Goal: Task Accomplishment & Management: Use online tool/utility

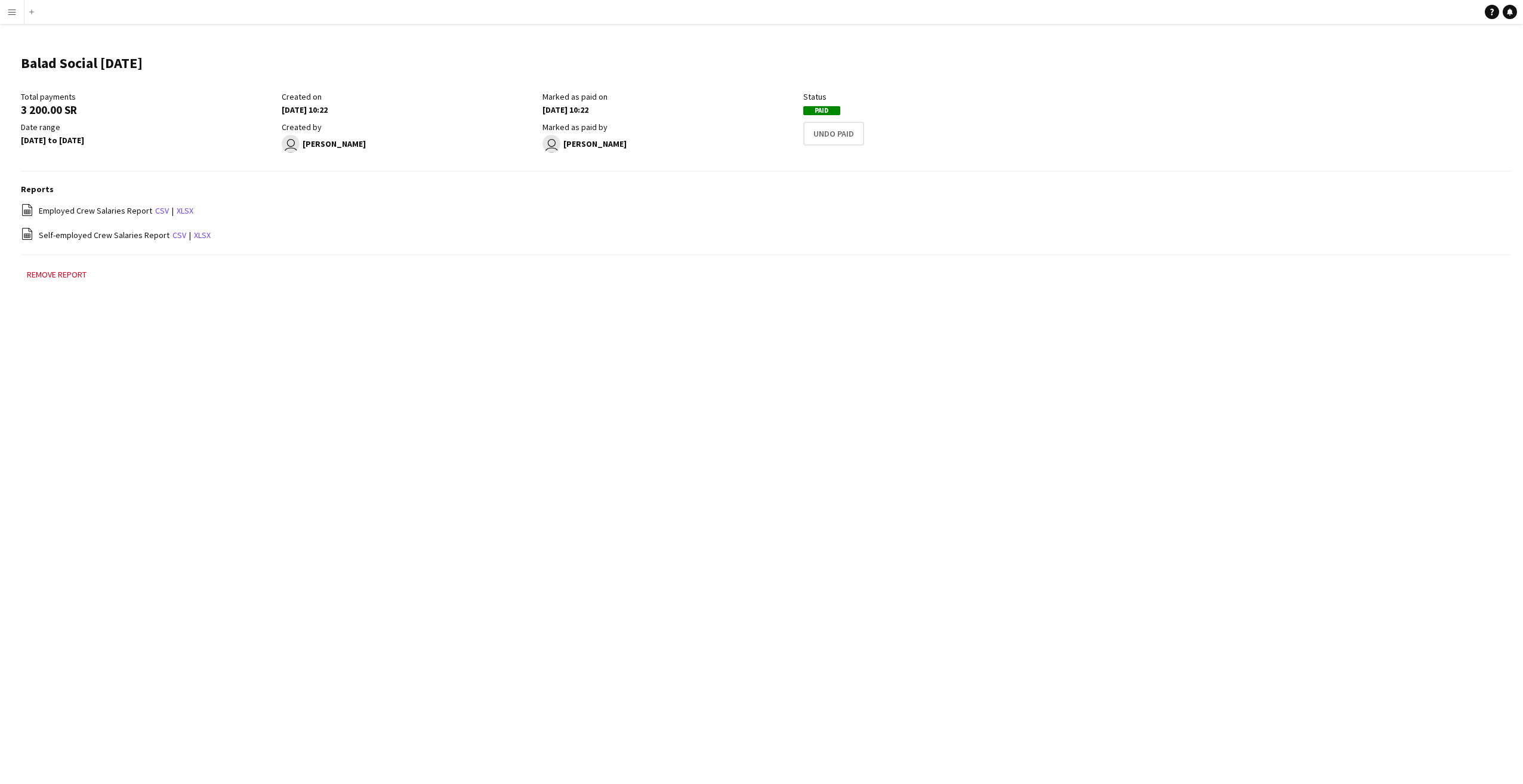
click at [719, 293] on div "Remove report" at bounding box center [766, 280] width 1491 height 26
click at [10, 12] on app-icon "Menu" at bounding box center [12, 12] width 10 height 10
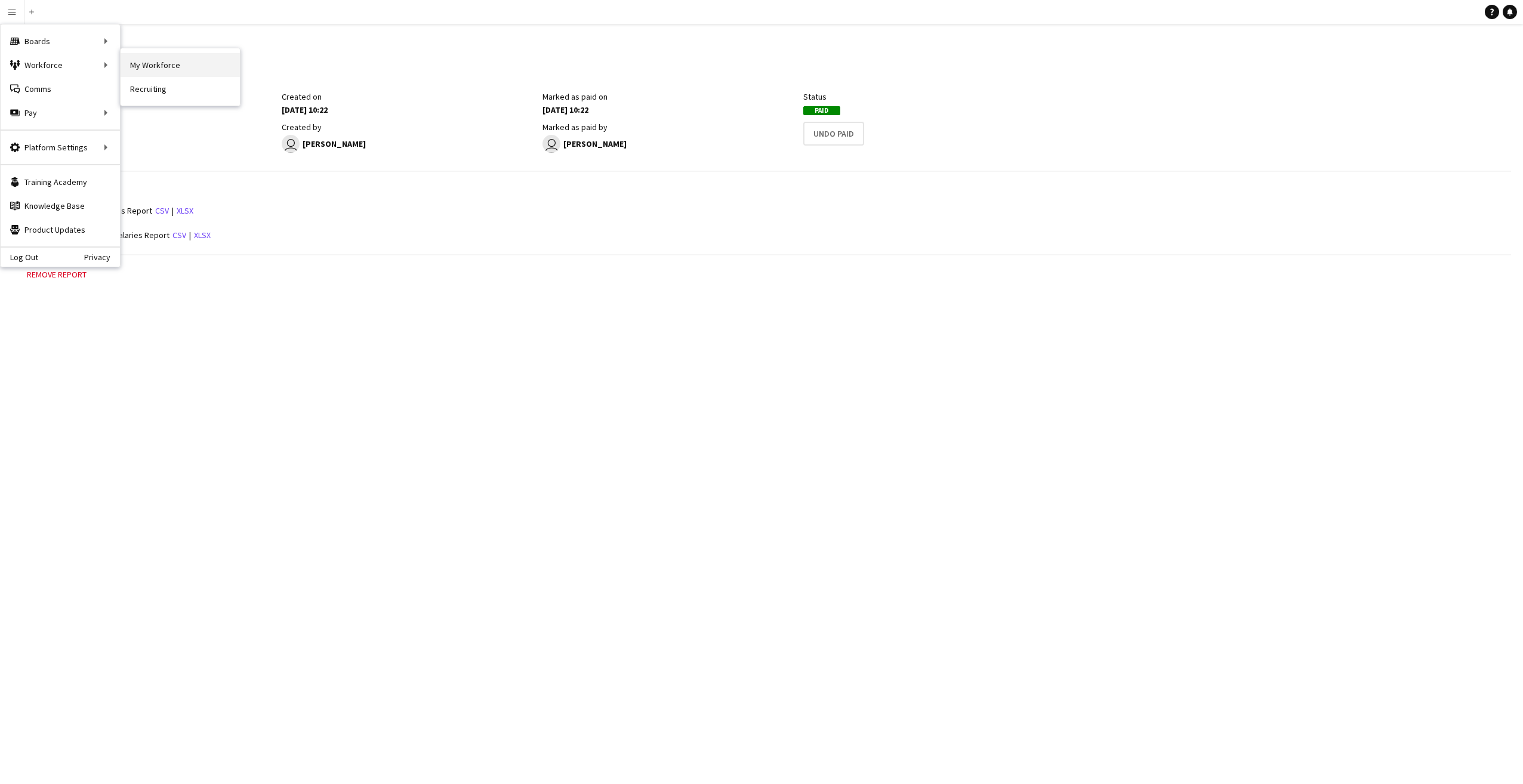
click at [166, 64] on link "My Workforce" at bounding box center [180, 65] width 119 height 24
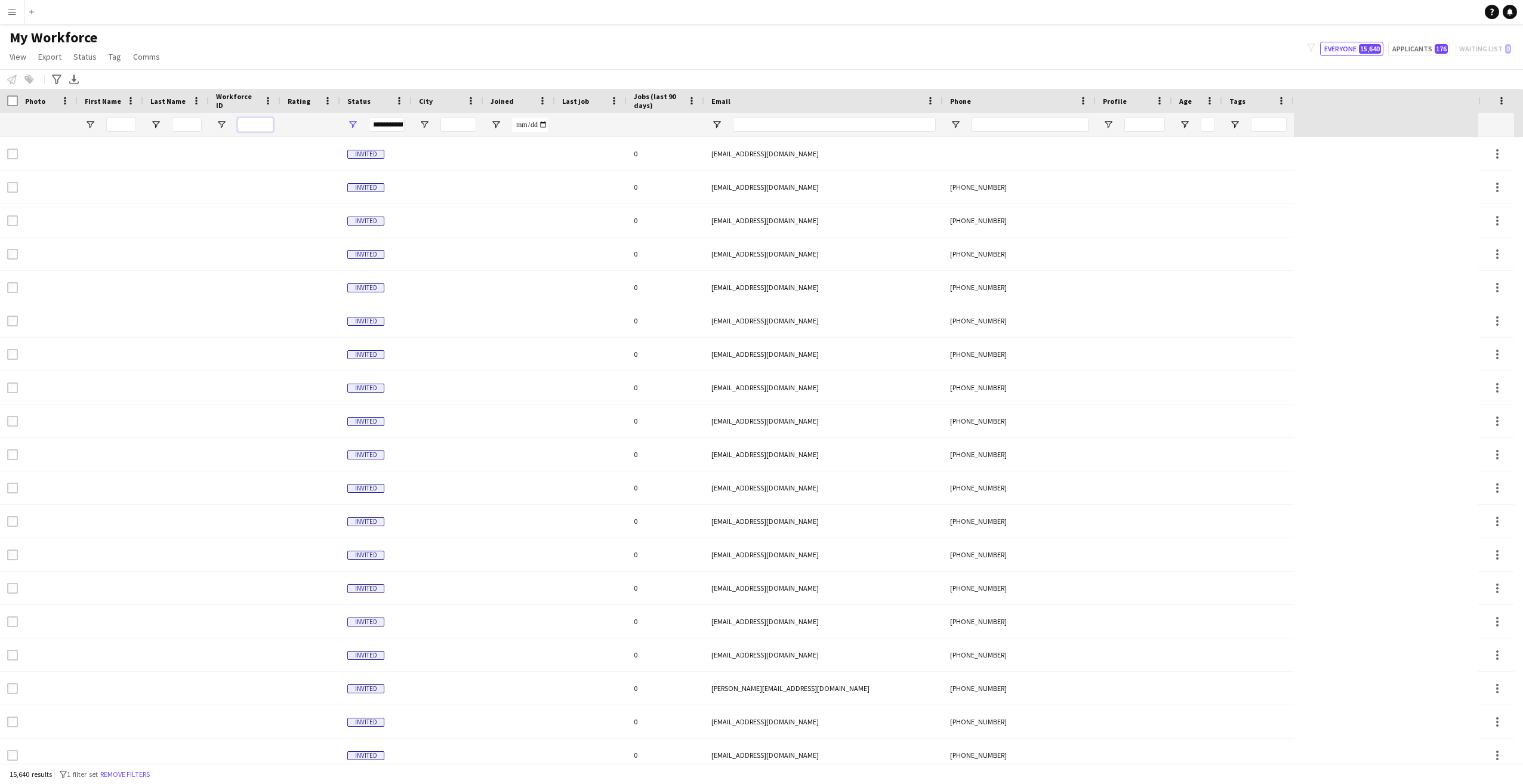
click at [258, 125] on input "Workforce ID Filter Input" at bounding box center [255, 125] width 36 height 14
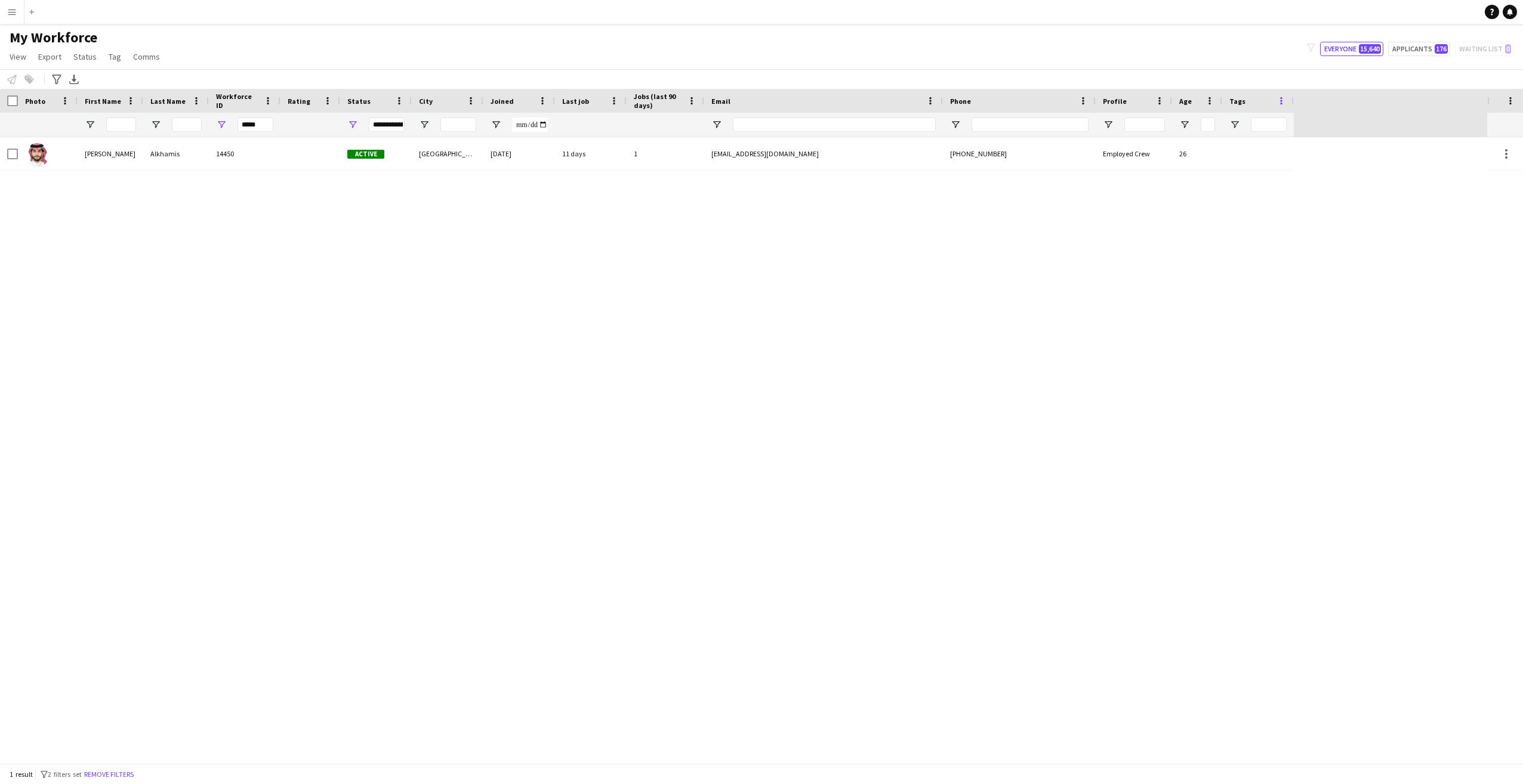
click at [1282, 100] on span at bounding box center [1281, 100] width 11 height 11
click at [990, 313] on div "Yasser Alkhamis 14450 Active Riyadh 09-09-2025 11 days 1 yasseralk@outlook.com …" at bounding box center [744, 451] width 1488 height 626
click at [16, 56] on span "View" at bounding box center [18, 56] width 17 height 11
click at [137, 283] on div "Yasser Alkhamis 14450 Active Riyadh 09-09-2025 11 days 1 yasseralk@outlook.com …" at bounding box center [744, 451] width 1488 height 626
click at [55, 79] on icon at bounding box center [56, 80] width 9 height 10
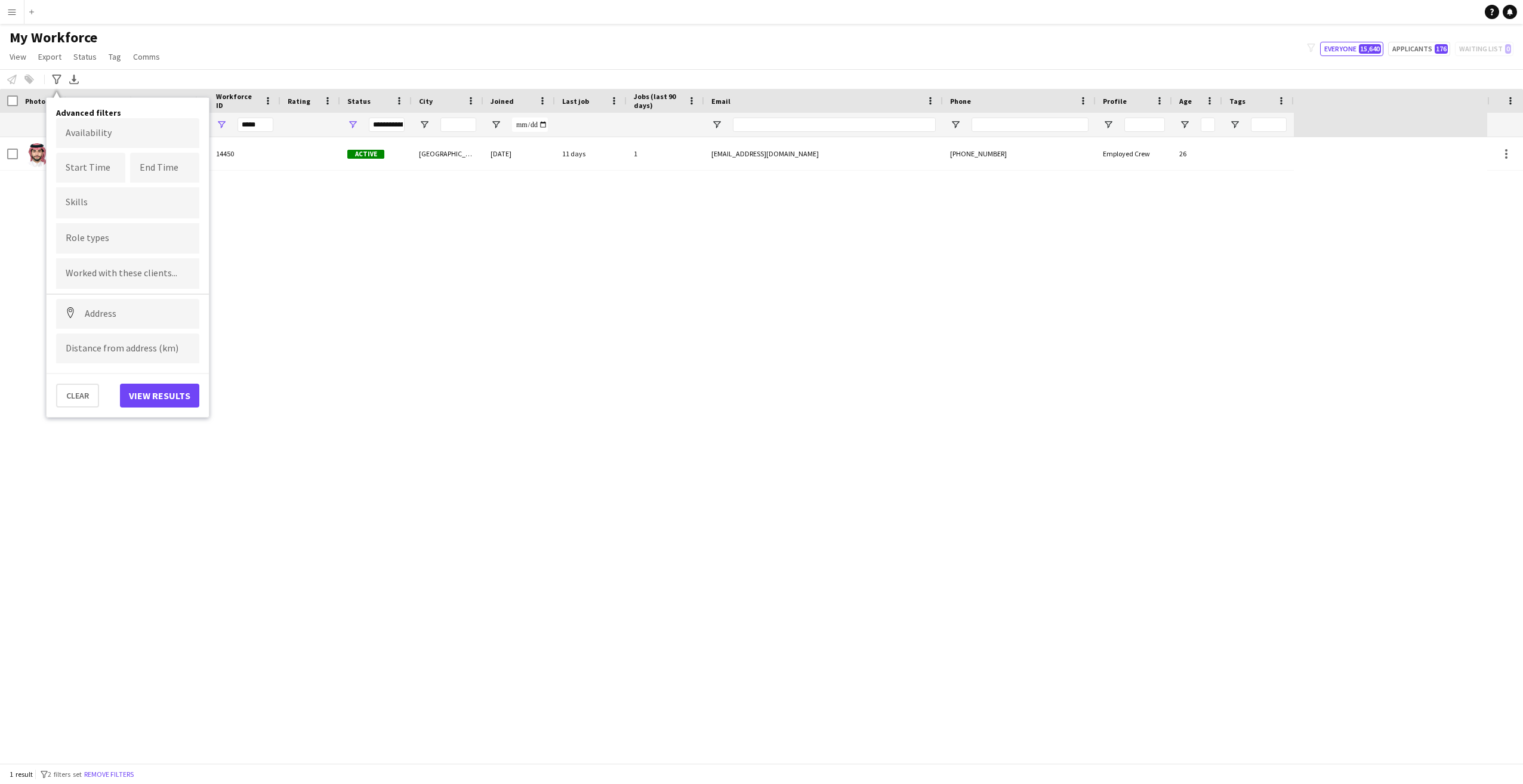
click at [301, 305] on div "Yasser Alkhamis 14450 Active Riyadh 09-09-2025 11 days 1 yasseralk@outlook.com …" at bounding box center [744, 451] width 1488 height 626
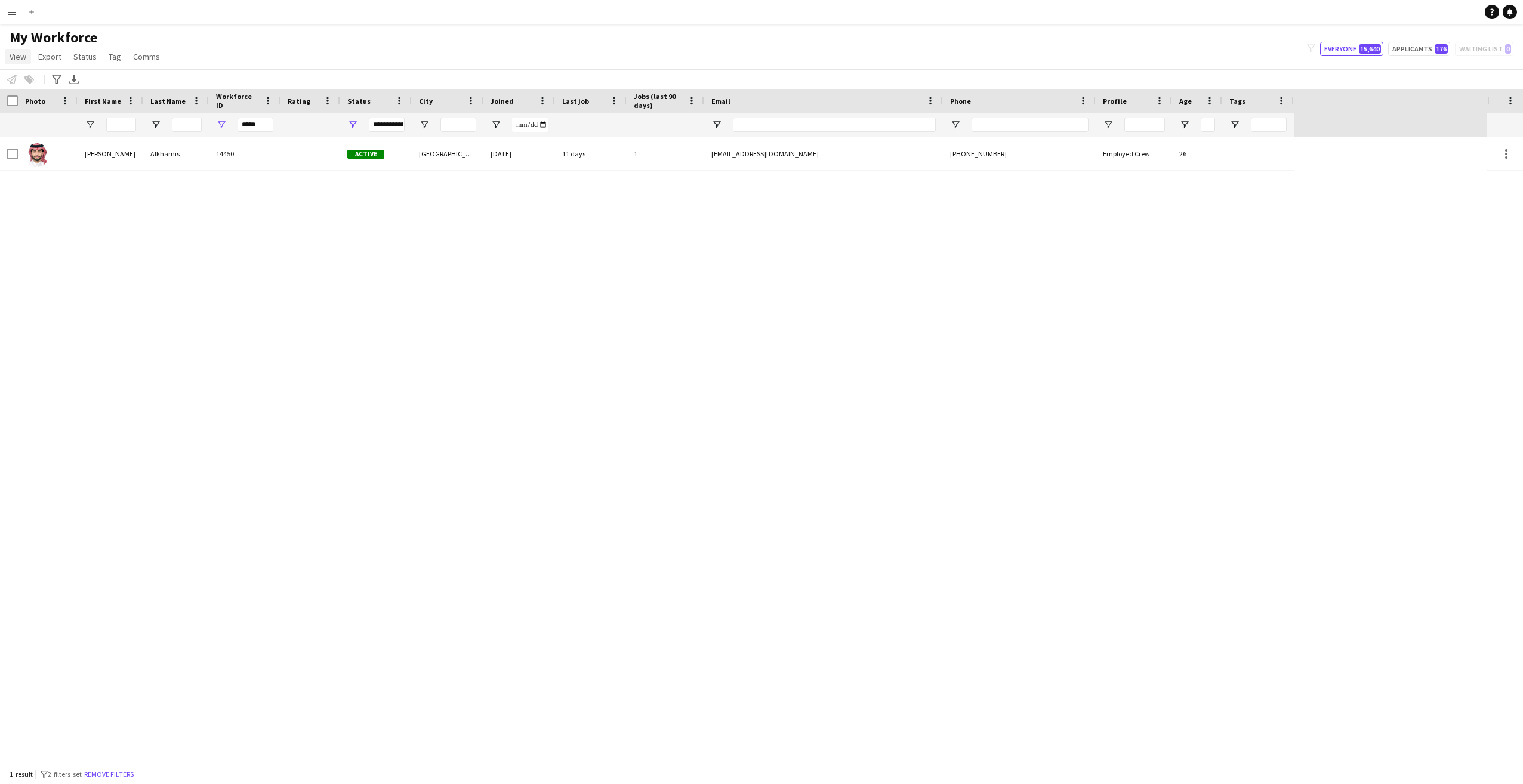
click at [16, 58] on span "View" at bounding box center [18, 56] width 17 height 11
click at [56, 117] on span "Customise view" at bounding box center [43, 117] width 56 height 11
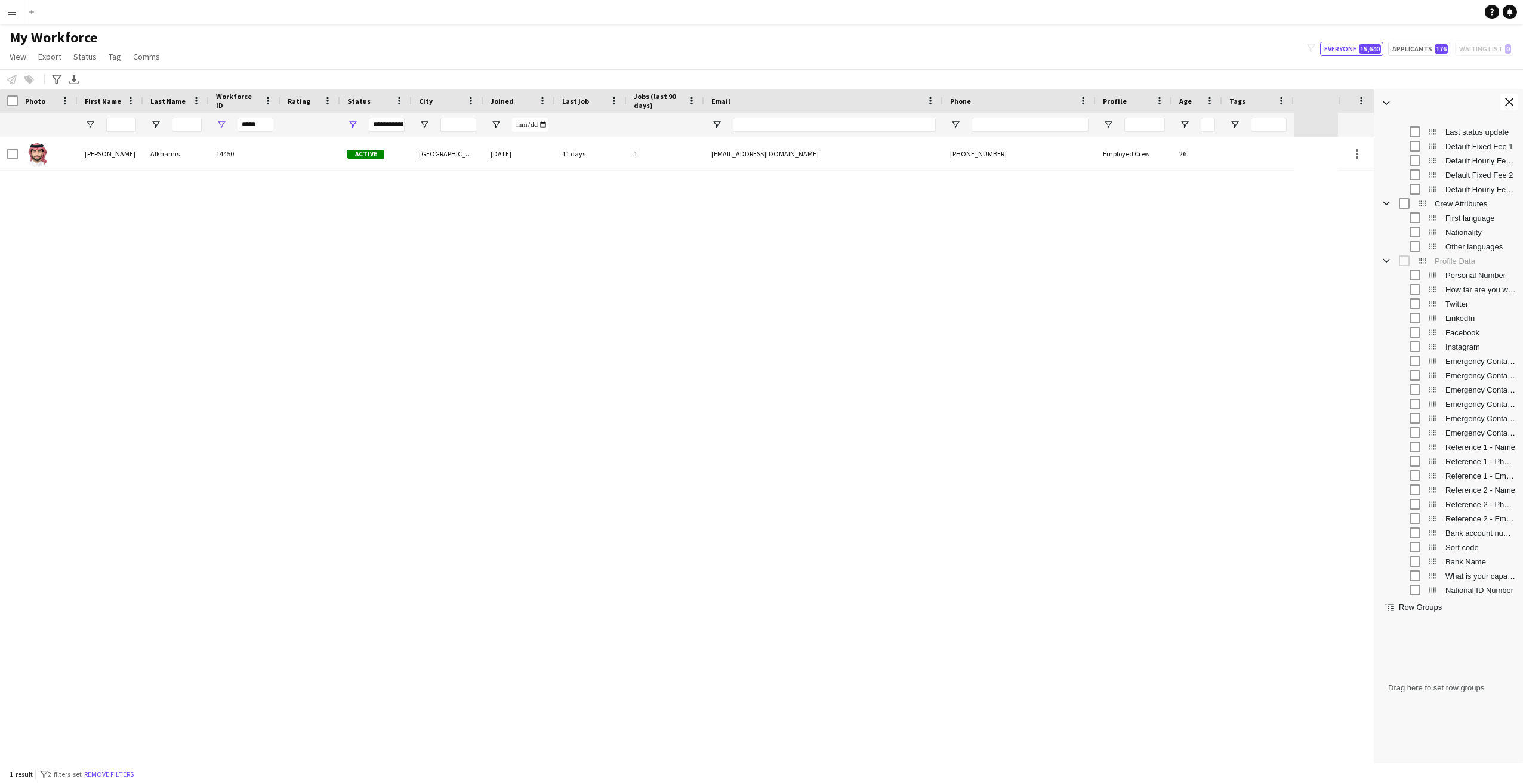
scroll to position [375, 0]
click at [682, 310] on div "Yasser Alkhamis 14450 Active Riyadh 09-09-2025 11 days 1 yasseralk@outlook.com …" at bounding box center [669, 446] width 1338 height 617
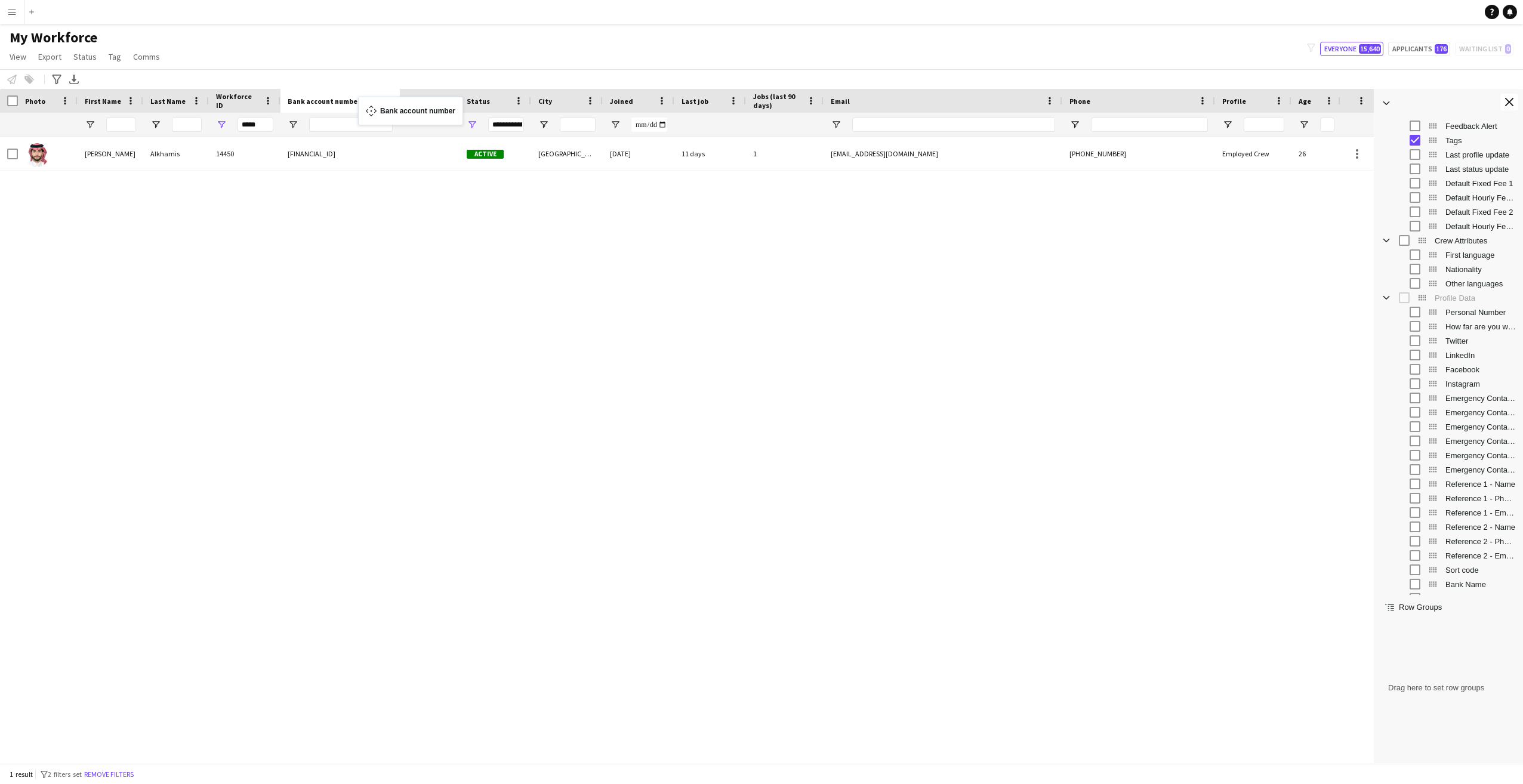
drag, startPoint x: 1326, startPoint y: 97, endPoint x: 364, endPoint y: 104, distance: 962.0
click at [379, 289] on div "Yasser Alkhamis 14450 Active Riyadh 09-09-2025 11 days 1 yasseralk@outlook.com …" at bounding box center [669, 446] width 1338 height 617
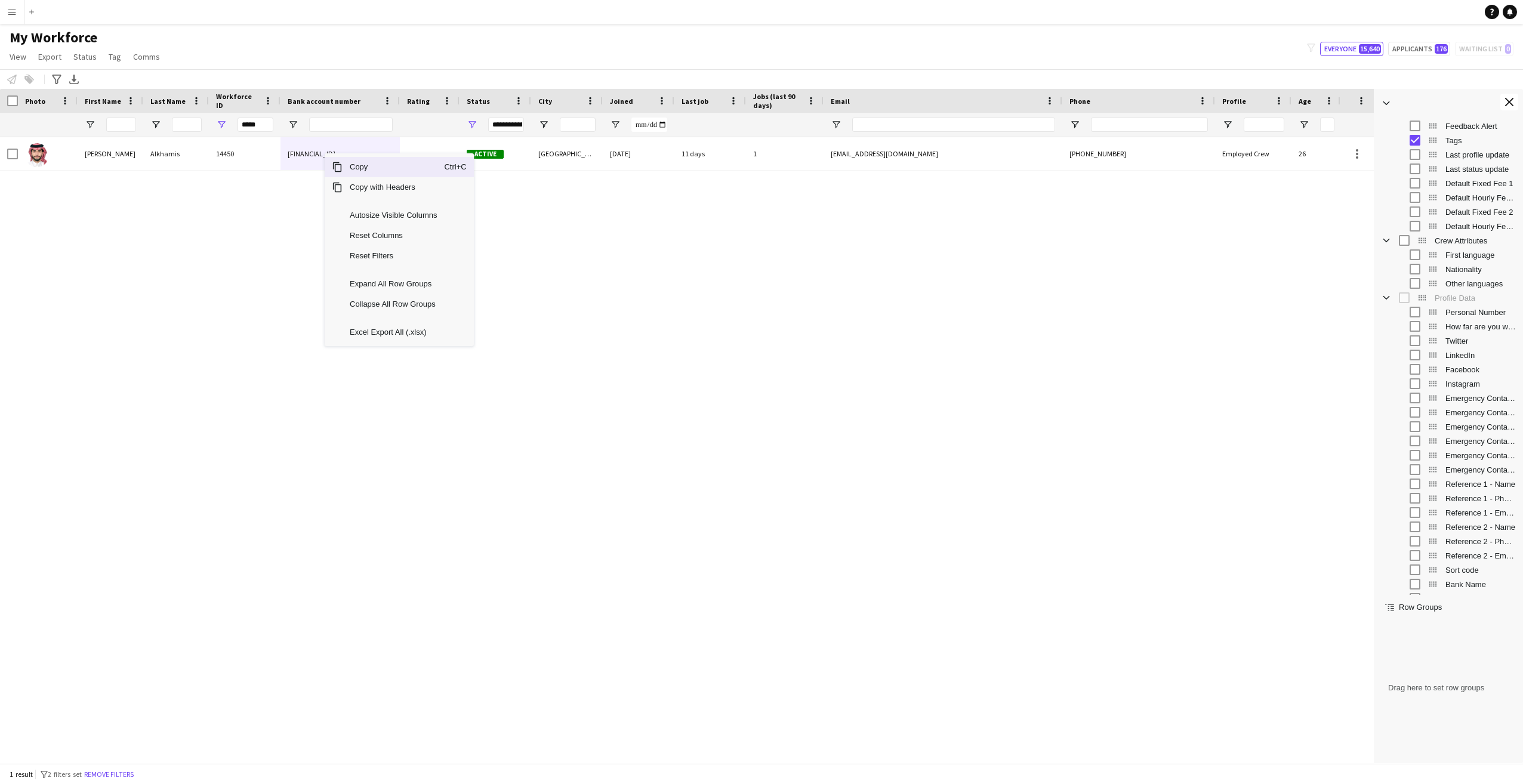
click at [367, 169] on span "Copy" at bounding box center [393, 167] width 102 height 20
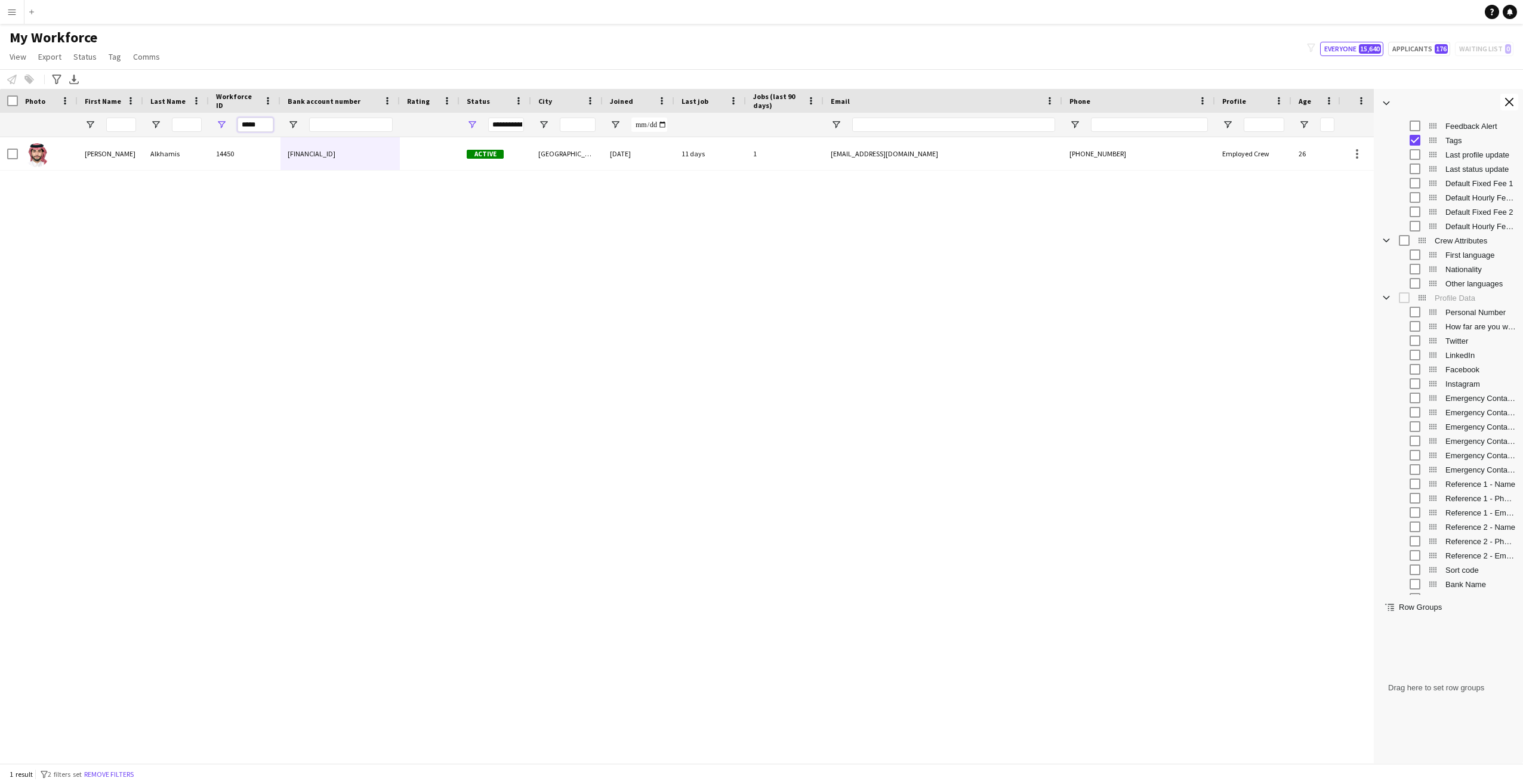
drag, startPoint x: 265, startPoint y: 124, endPoint x: 192, endPoint y: 130, distance: 73.2
click at [192, 130] on div "*****" at bounding box center [707, 125] width 1414 height 24
type input "*****"
click at [422, 286] on div "Haifa Alsaadoun 14467 610000010006083365541 Active Riyadh 14-09-2025 11 days 1 …" at bounding box center [669, 446] width 1338 height 617
click at [671, 388] on div "Haifa Alsaadoun 14467 610000010006083365541 Active Riyadh 14-09-2025 11 days 1 …" at bounding box center [669, 446] width 1338 height 617
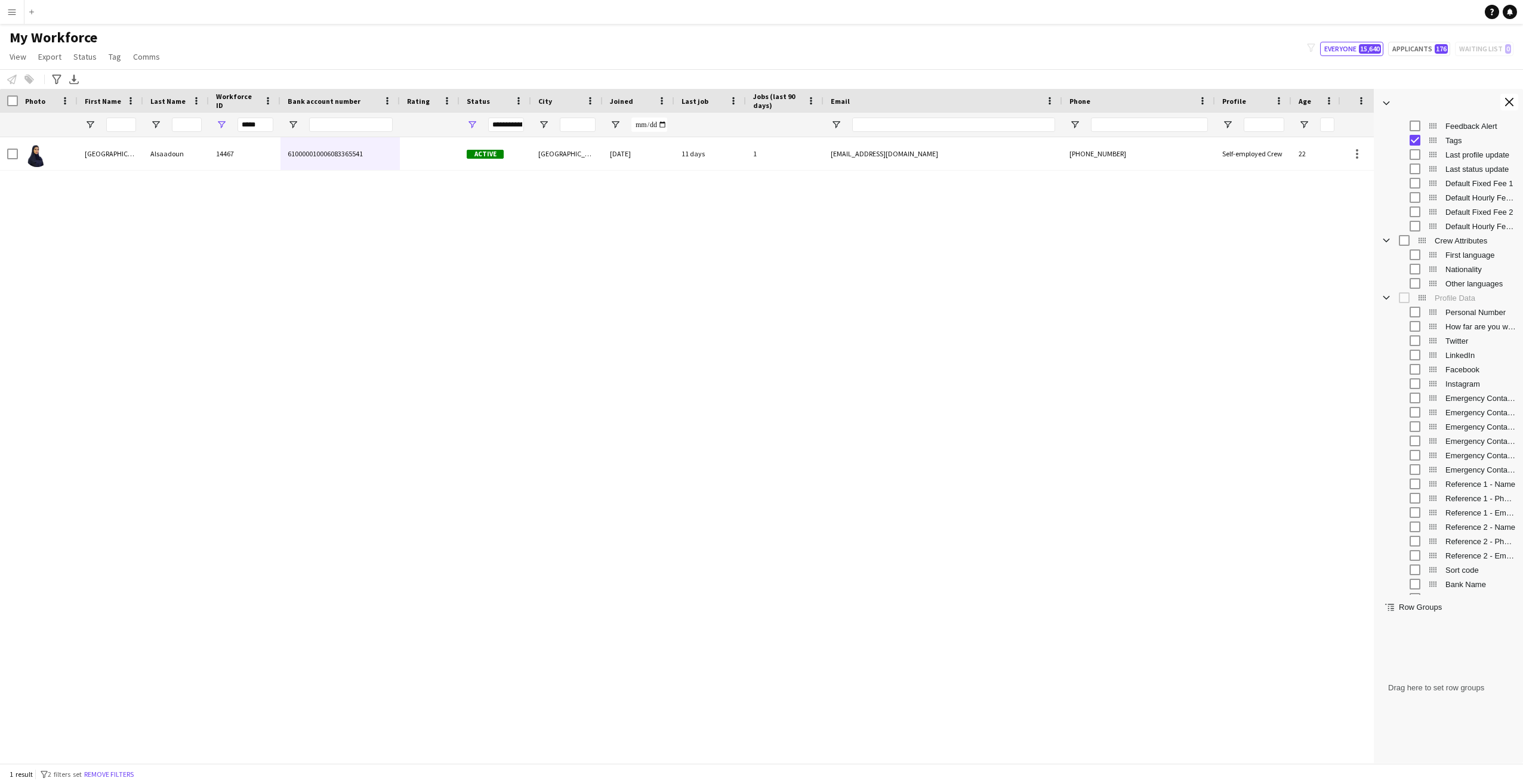
click at [8, 12] on app-icon "Menu" at bounding box center [12, 12] width 10 height 10
click at [26, 257] on link "Log Out" at bounding box center [19, 257] width 37 height 10
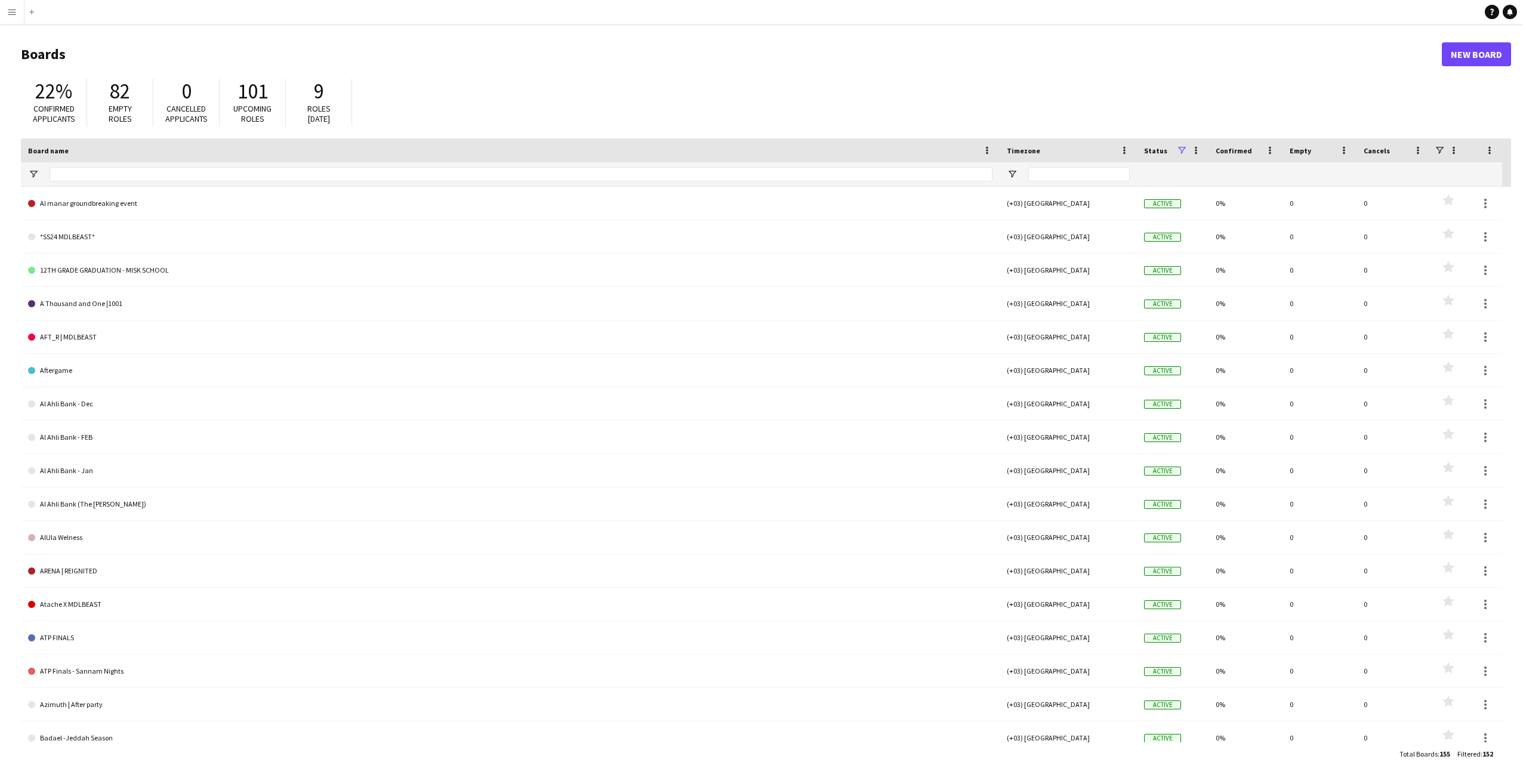
click at [10, 12] on app-icon "Menu" at bounding box center [12, 12] width 10 height 10
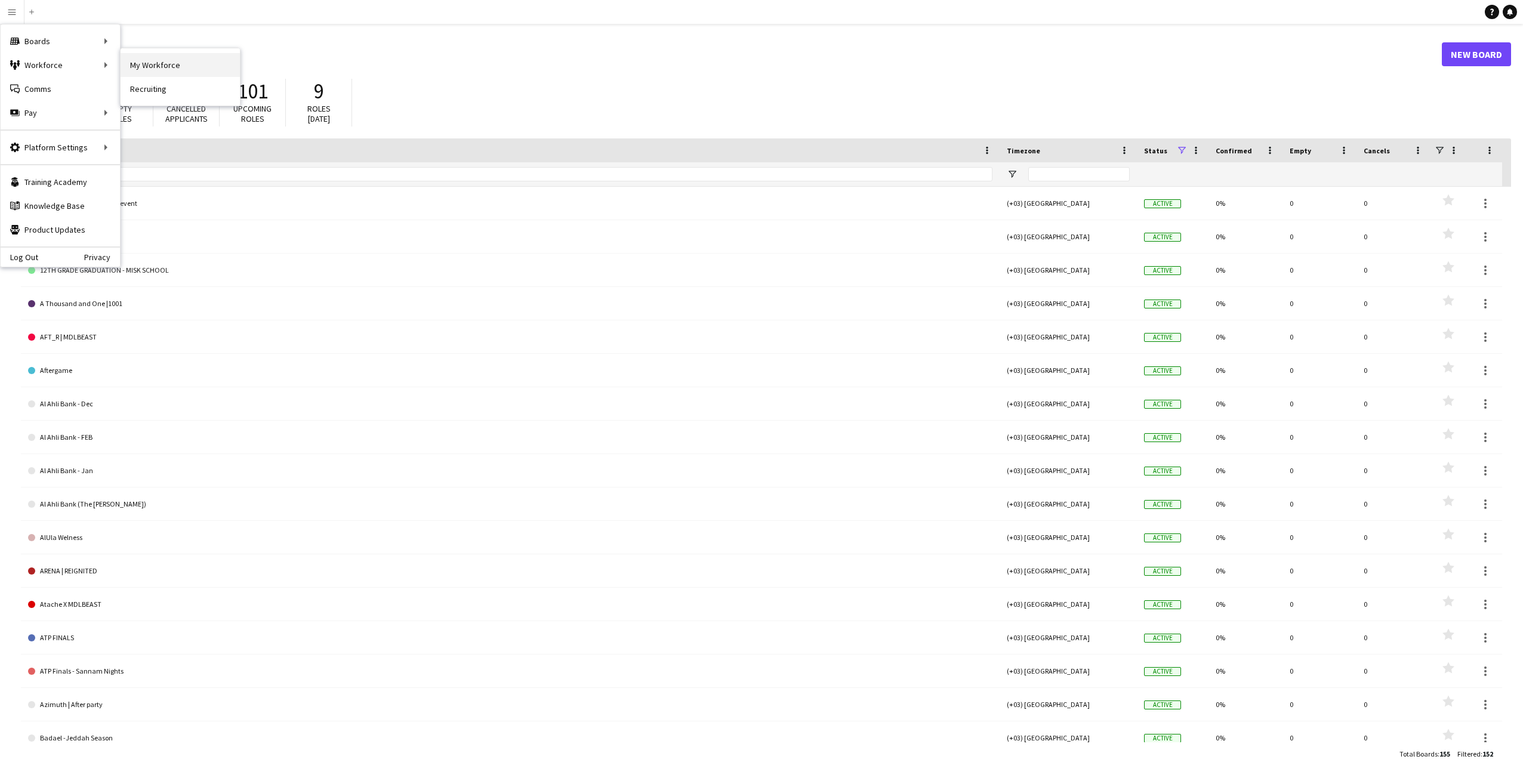
click at [165, 62] on link "My Workforce" at bounding box center [180, 65] width 119 height 24
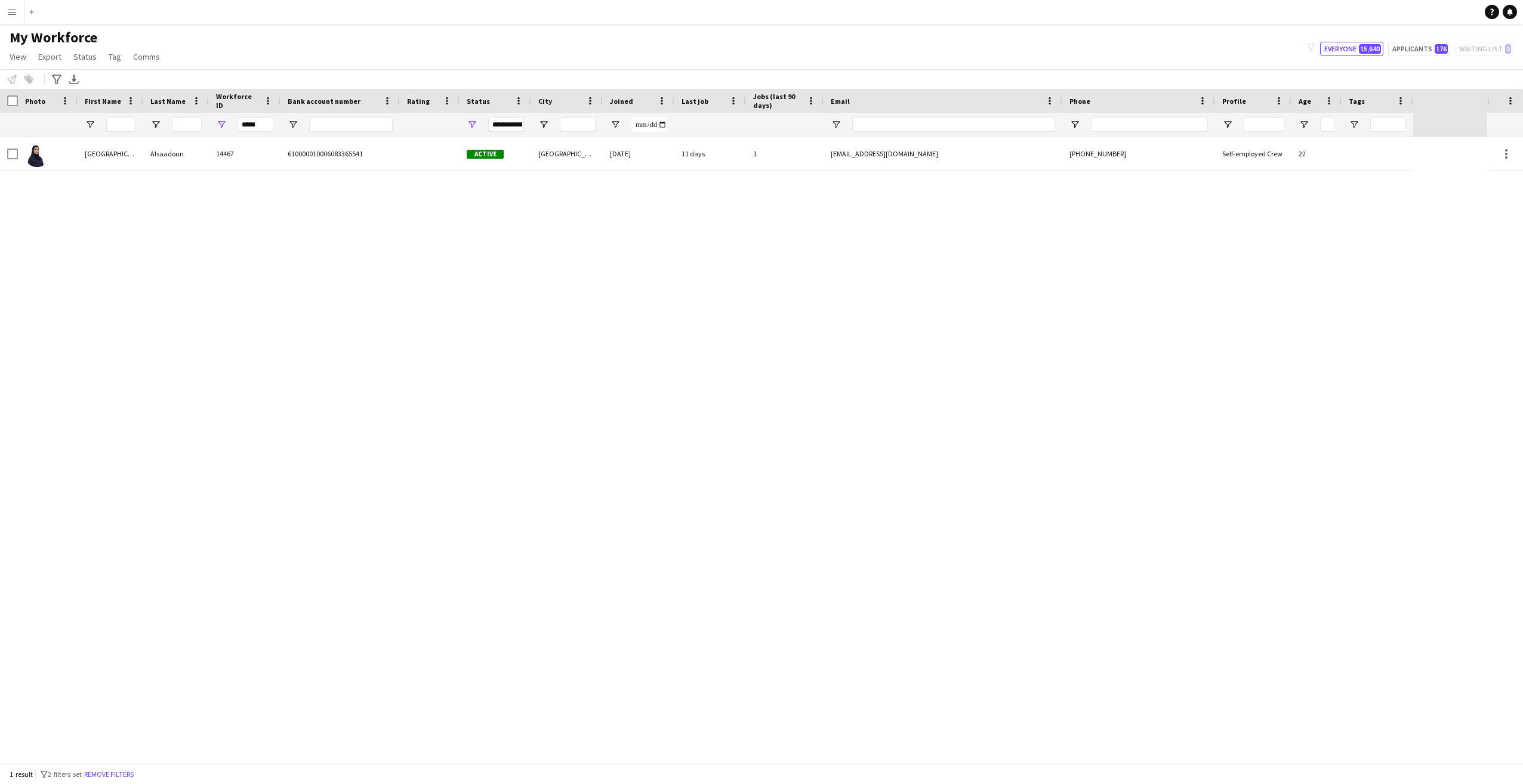
click at [437, 346] on div "Haifa Alsaadoun 14467 Active Riyadh 14-09-2025 11 days 1 haifaalsadoun1@gmail.c…" at bounding box center [744, 451] width 1488 height 626
click at [621, 403] on div "Haifa Alsaadoun 14467 Active Riyadh 14-09-2025 11 days 1 haifaalsadoun1@gmail.c…" at bounding box center [744, 451] width 1488 height 626
click at [12, 13] on app-icon "Menu" at bounding box center [12, 12] width 10 height 10
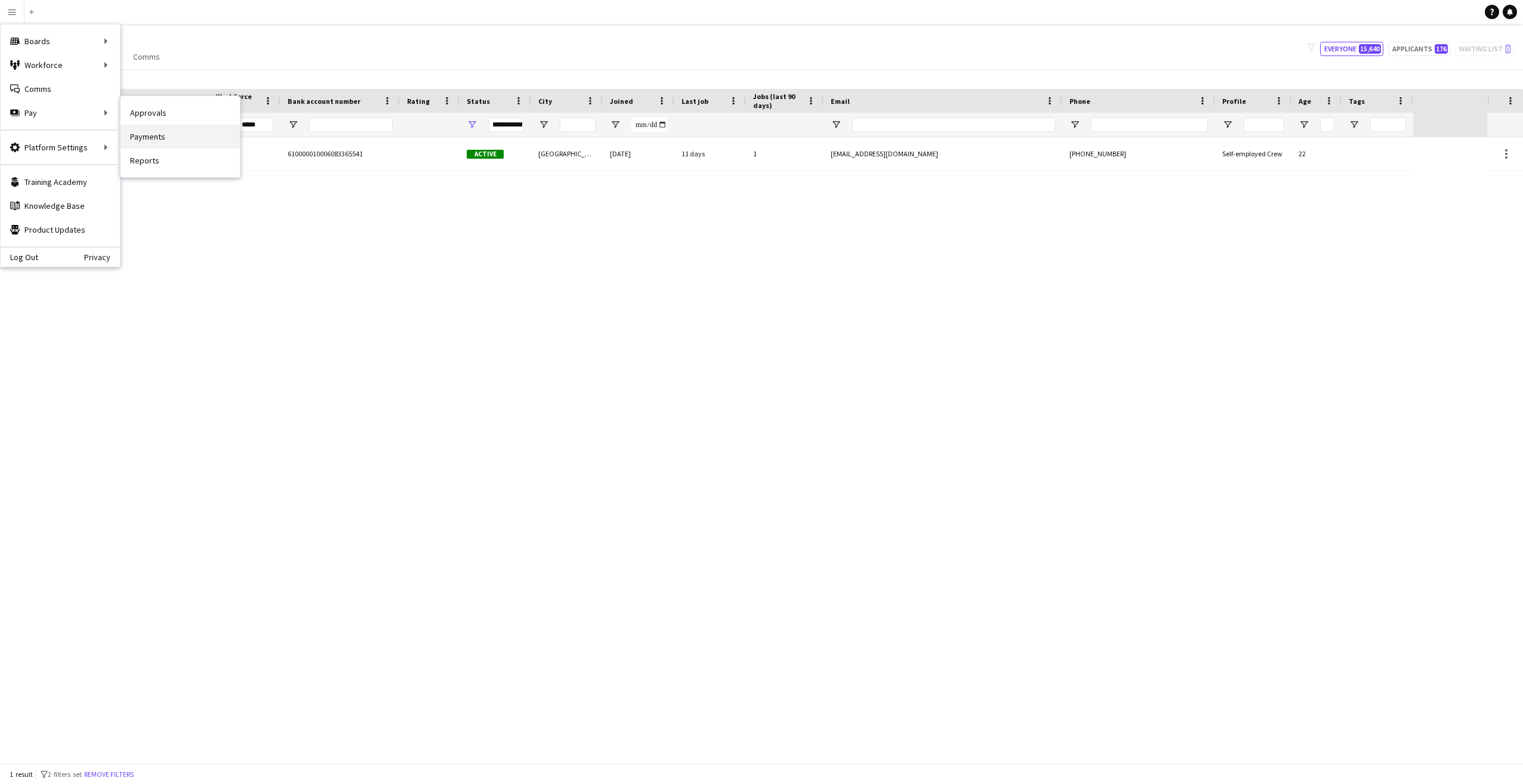
click at [148, 134] on link "Payments" at bounding box center [180, 137] width 119 height 24
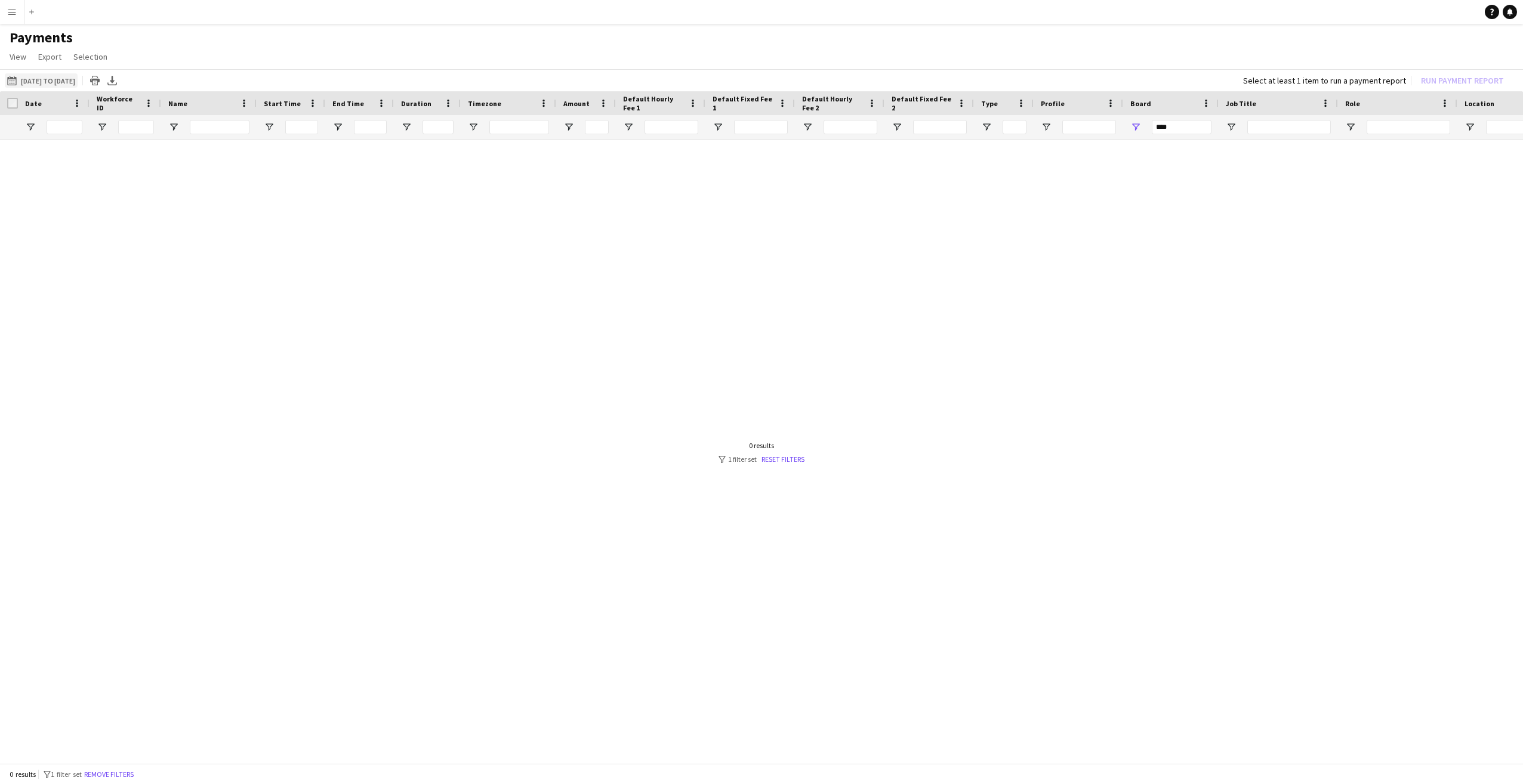
click at [57, 82] on button "01-09-2025 to 28-09-2025 01-09-2025 to 28-09-2025" at bounding box center [41, 80] width 73 height 14
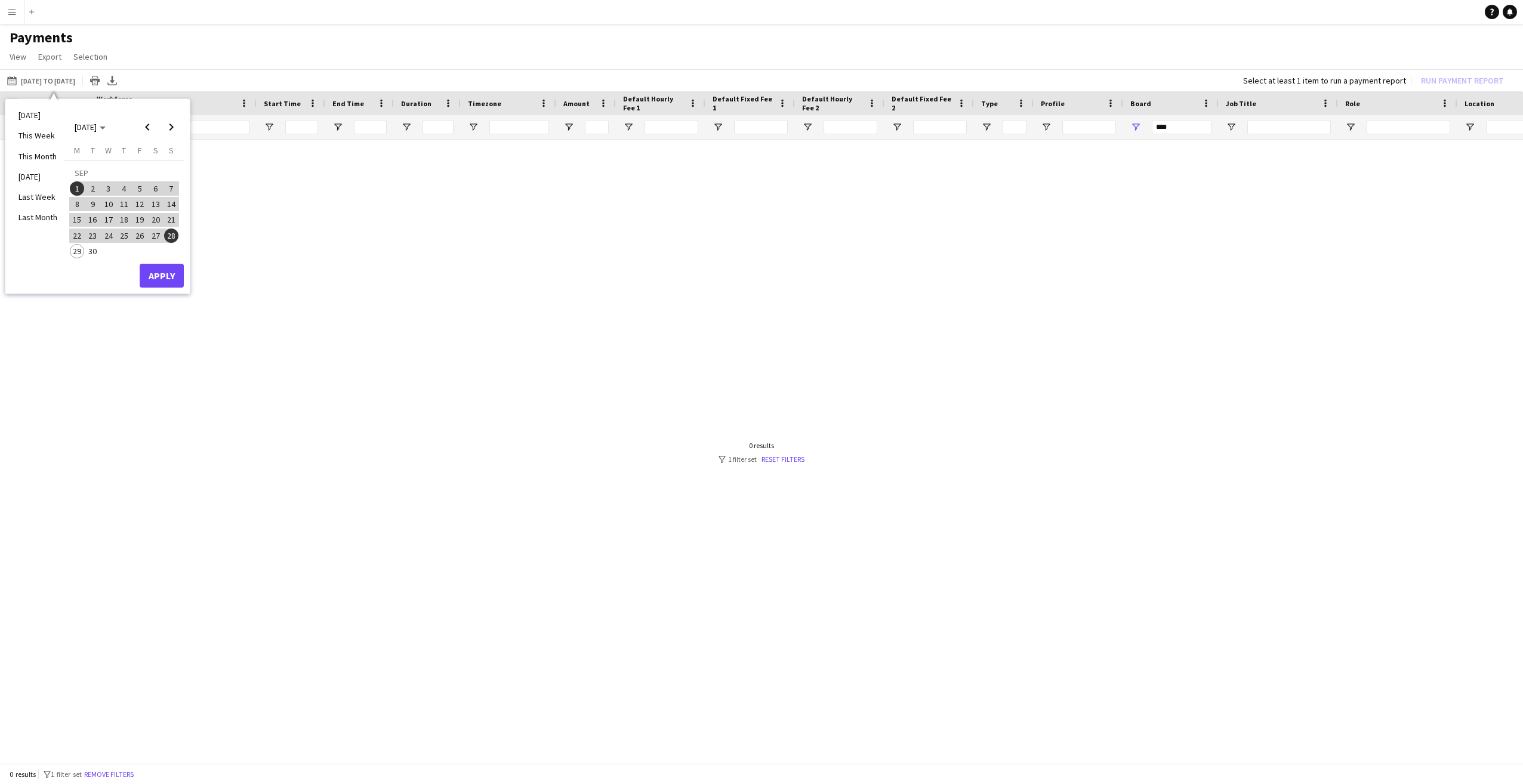
click at [75, 185] on span "1" at bounding box center [77, 188] width 14 height 14
click at [76, 252] on span "29" at bounding box center [77, 251] width 14 height 14
click at [168, 276] on button "Apply" at bounding box center [161, 276] width 44 height 24
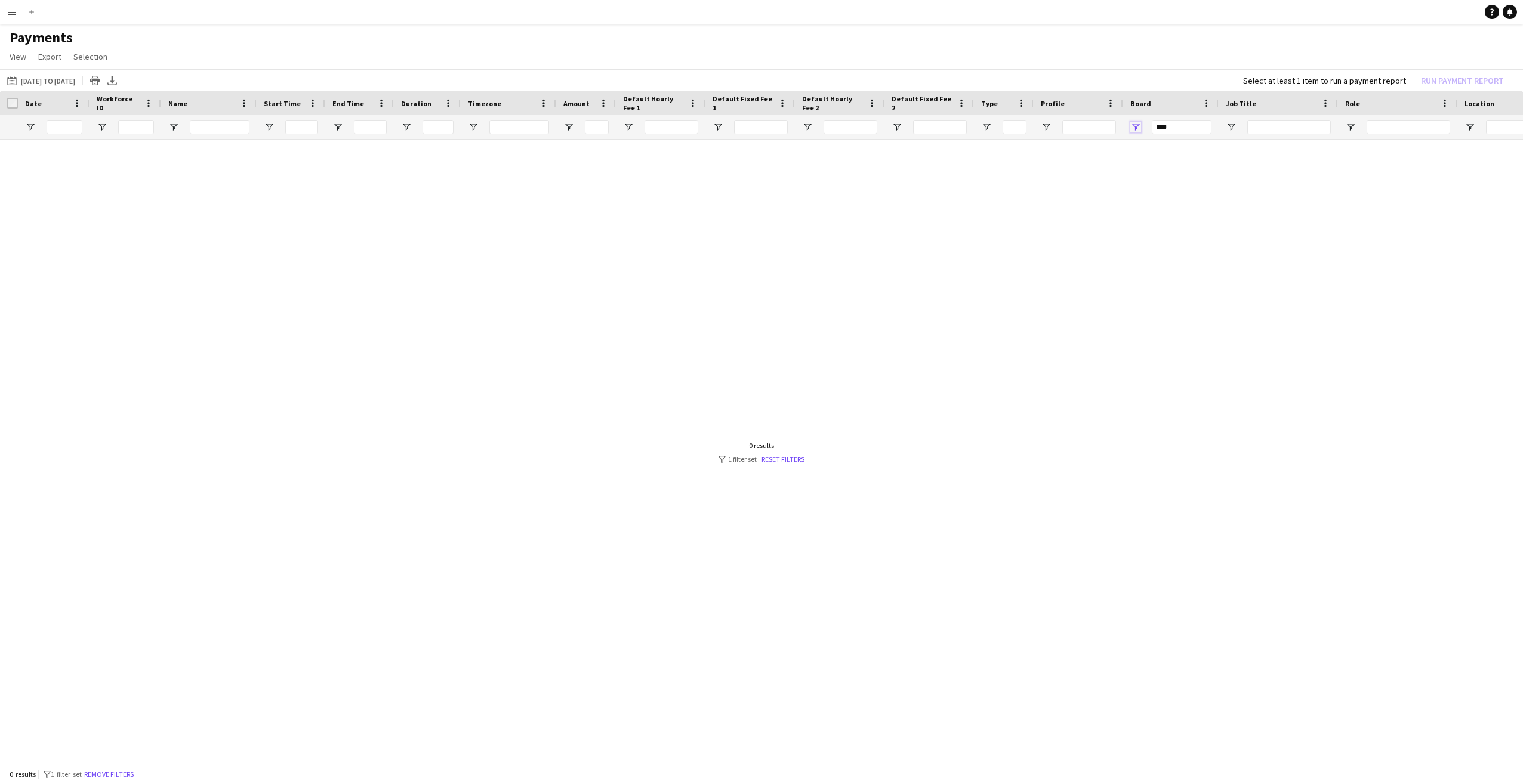
click at [1136, 123] on span "Open Filter Menu" at bounding box center [1135, 127] width 11 height 11
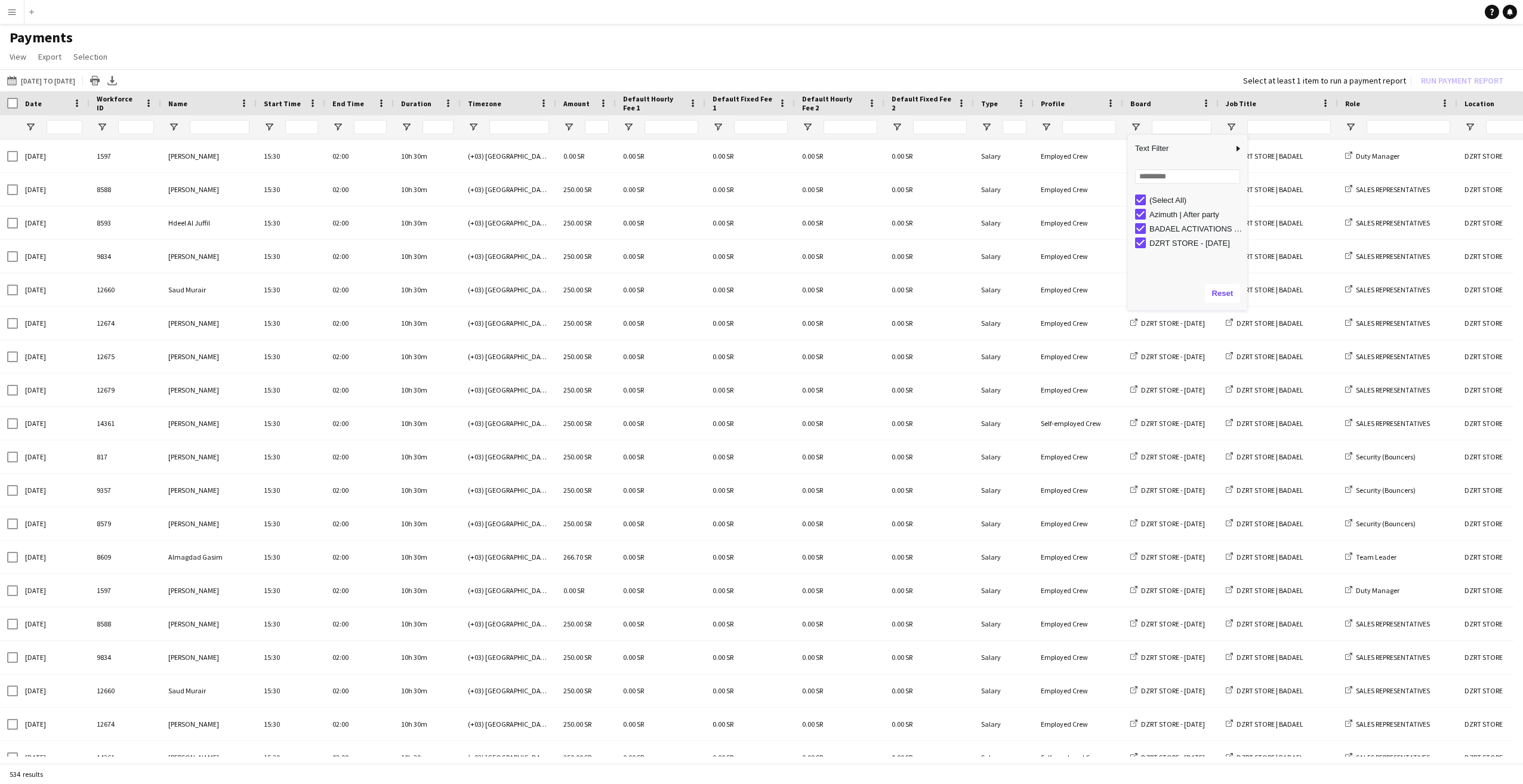
click at [652, 47] on app-page-menu "View Customise view Customise filters Reset Filters Reset View Reset All Export…" at bounding box center [762, 58] width 1523 height 23
click at [49, 76] on button "01-09-2025 to 28-09-2025 01-09-2025 to 29-09-2025" at bounding box center [41, 80] width 73 height 14
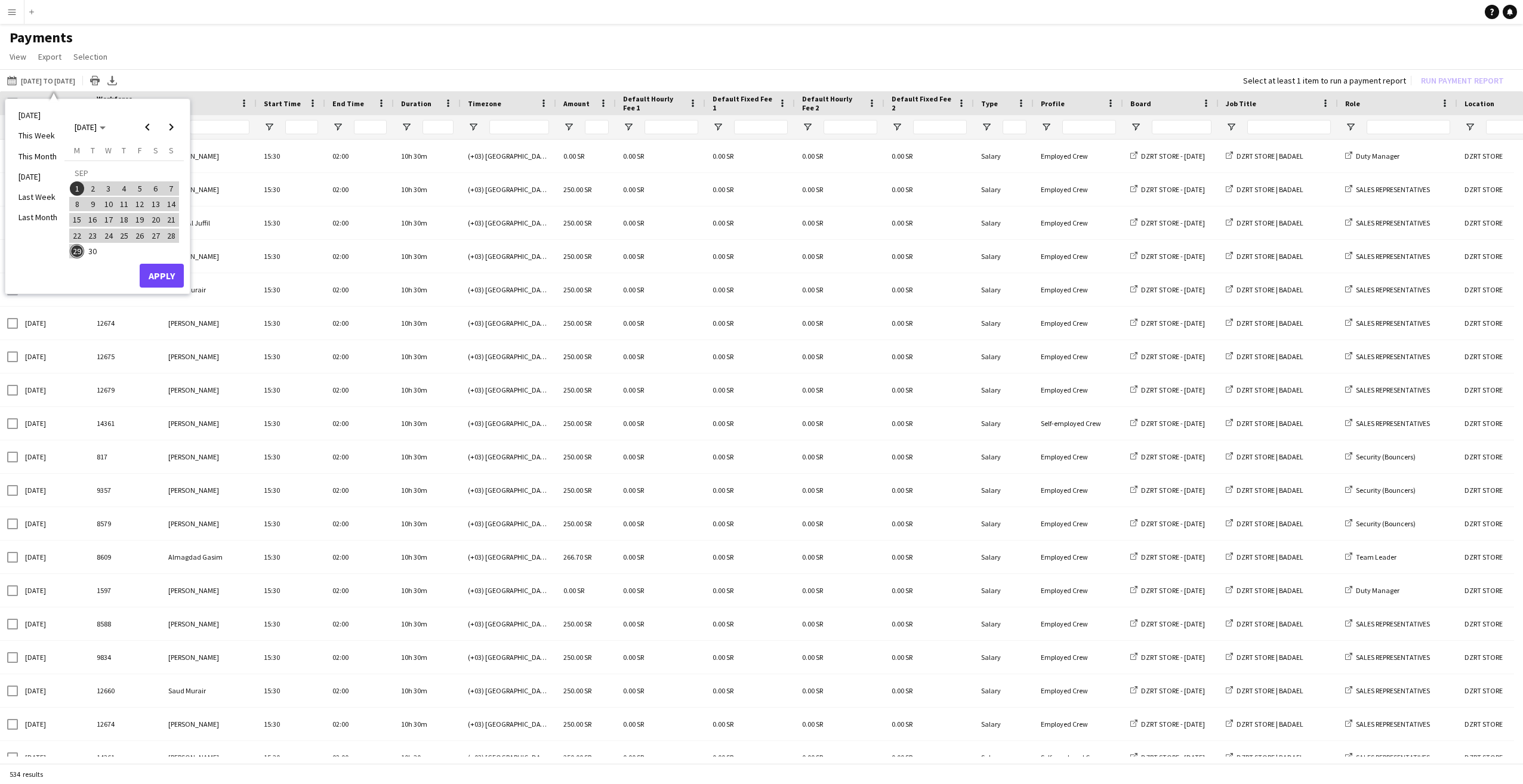
click at [76, 188] on span "1" at bounding box center [77, 188] width 14 height 14
click at [76, 248] on span "29" at bounding box center [77, 251] width 14 height 14
click at [157, 276] on button "Apply" at bounding box center [161, 276] width 44 height 24
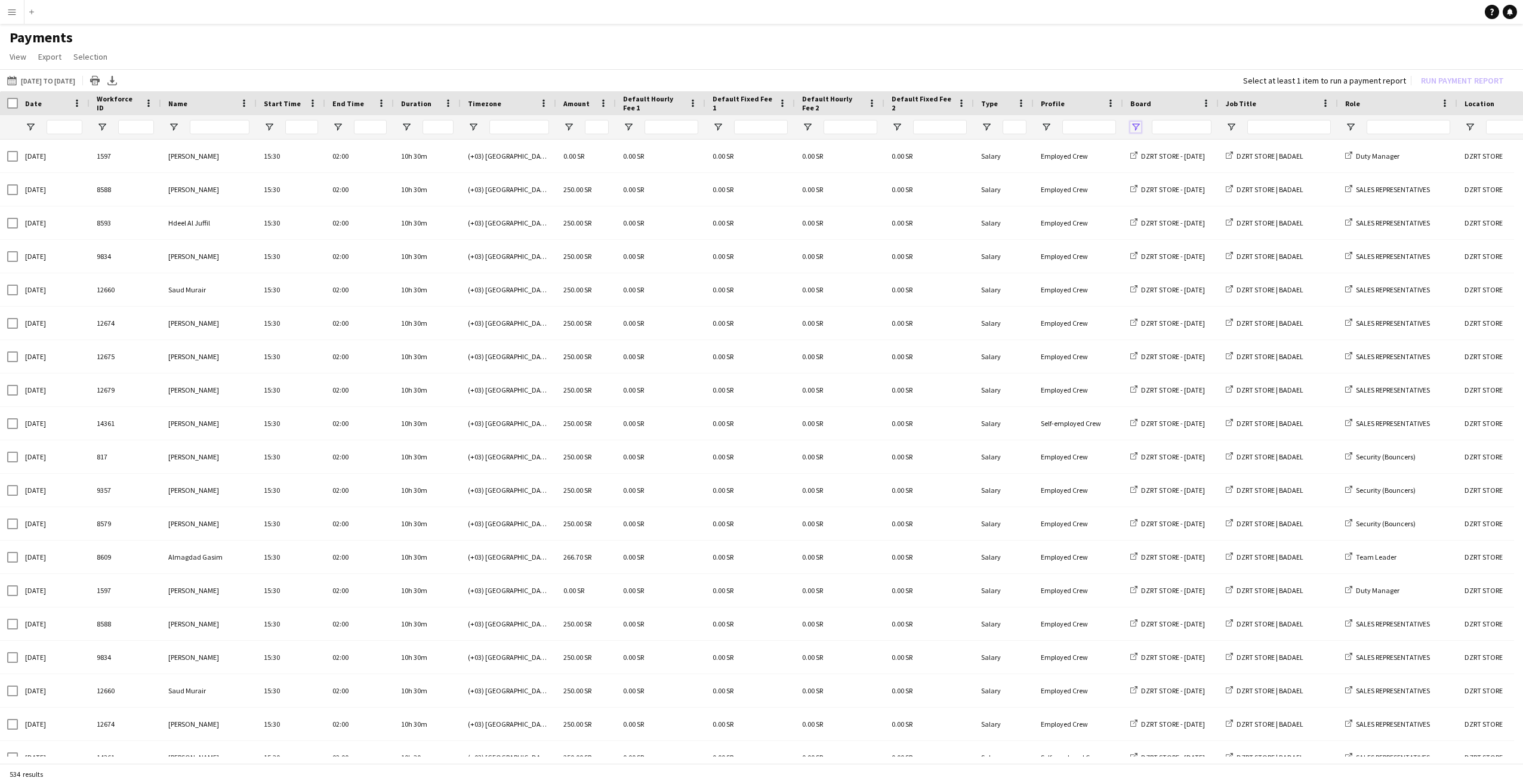
click at [1136, 128] on span "Open Filter Menu" at bounding box center [1135, 127] width 11 height 11
type input "***"
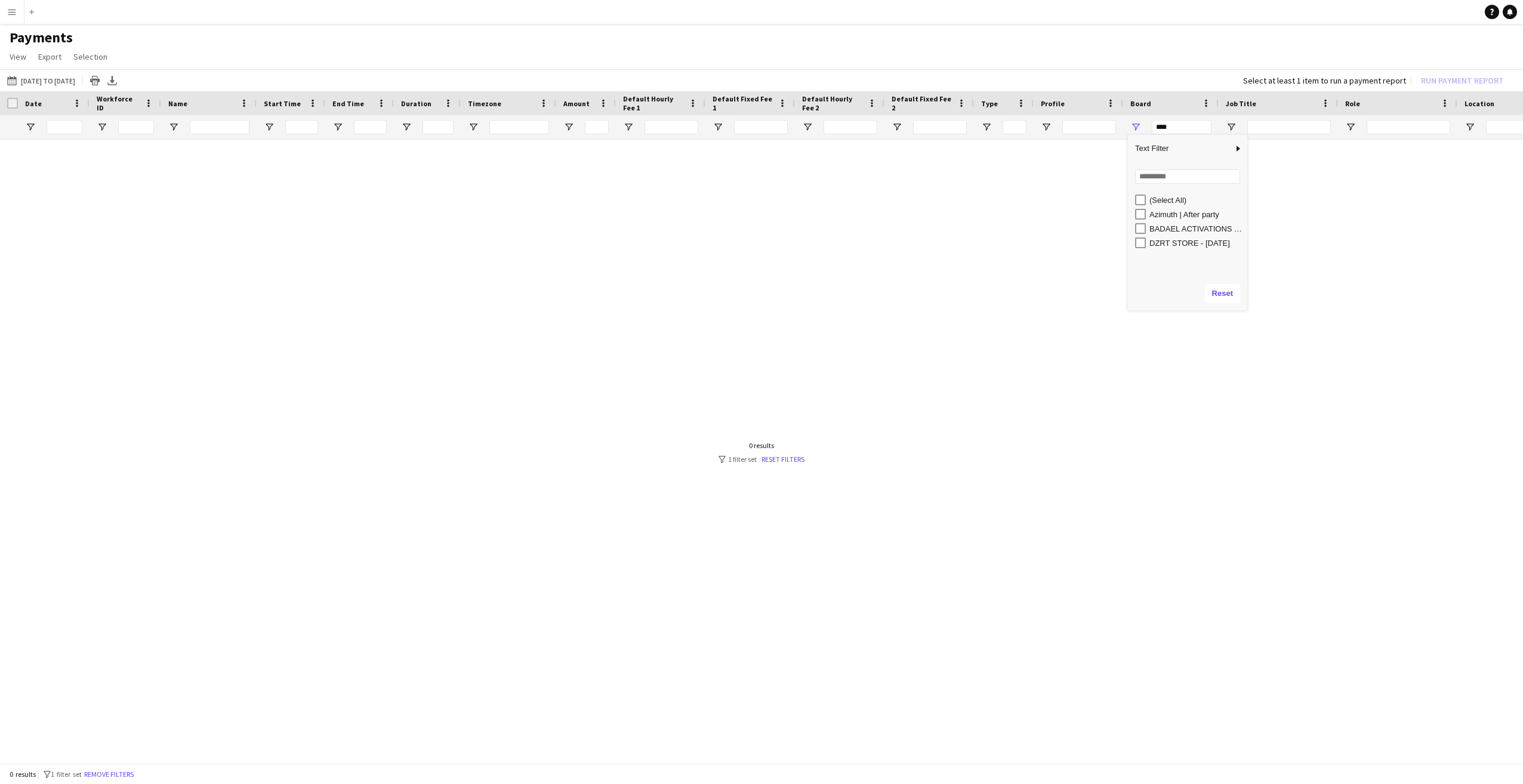
click at [1068, 56] on app-page-menu "View Customise view Customise filters Reset Filters Reset View Reset All Export…" at bounding box center [762, 58] width 1523 height 23
click at [67, 78] on button "01-09-2025 to 28-09-2025 01-09-2025 to 29-09-2025" at bounding box center [41, 80] width 73 height 14
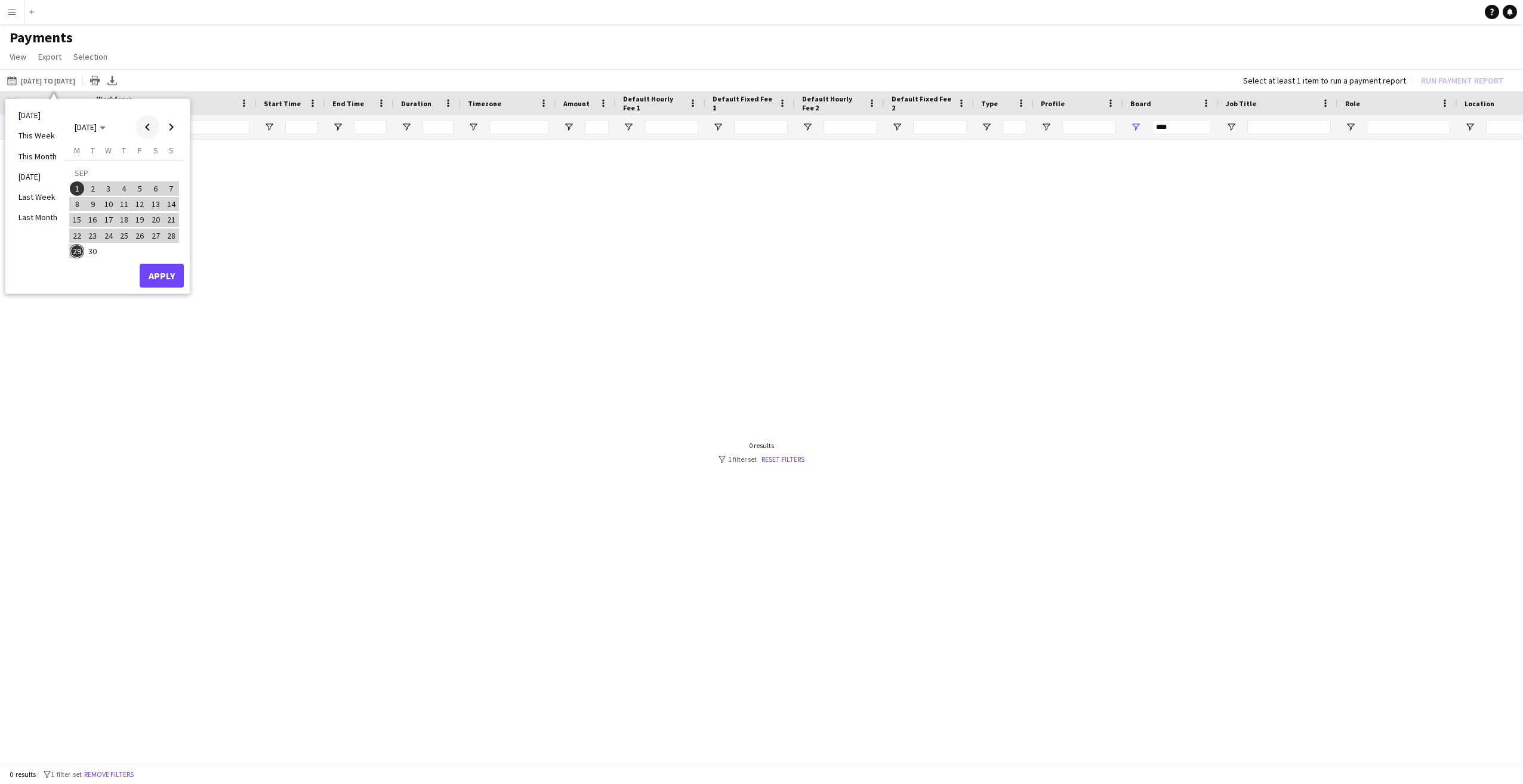
click at [146, 127] on span "Previous month" at bounding box center [147, 127] width 24 height 24
click at [138, 172] on span "1" at bounding box center [140, 174] width 14 height 17
click at [293, 247] on div at bounding box center [762, 448] width 1523 height 617
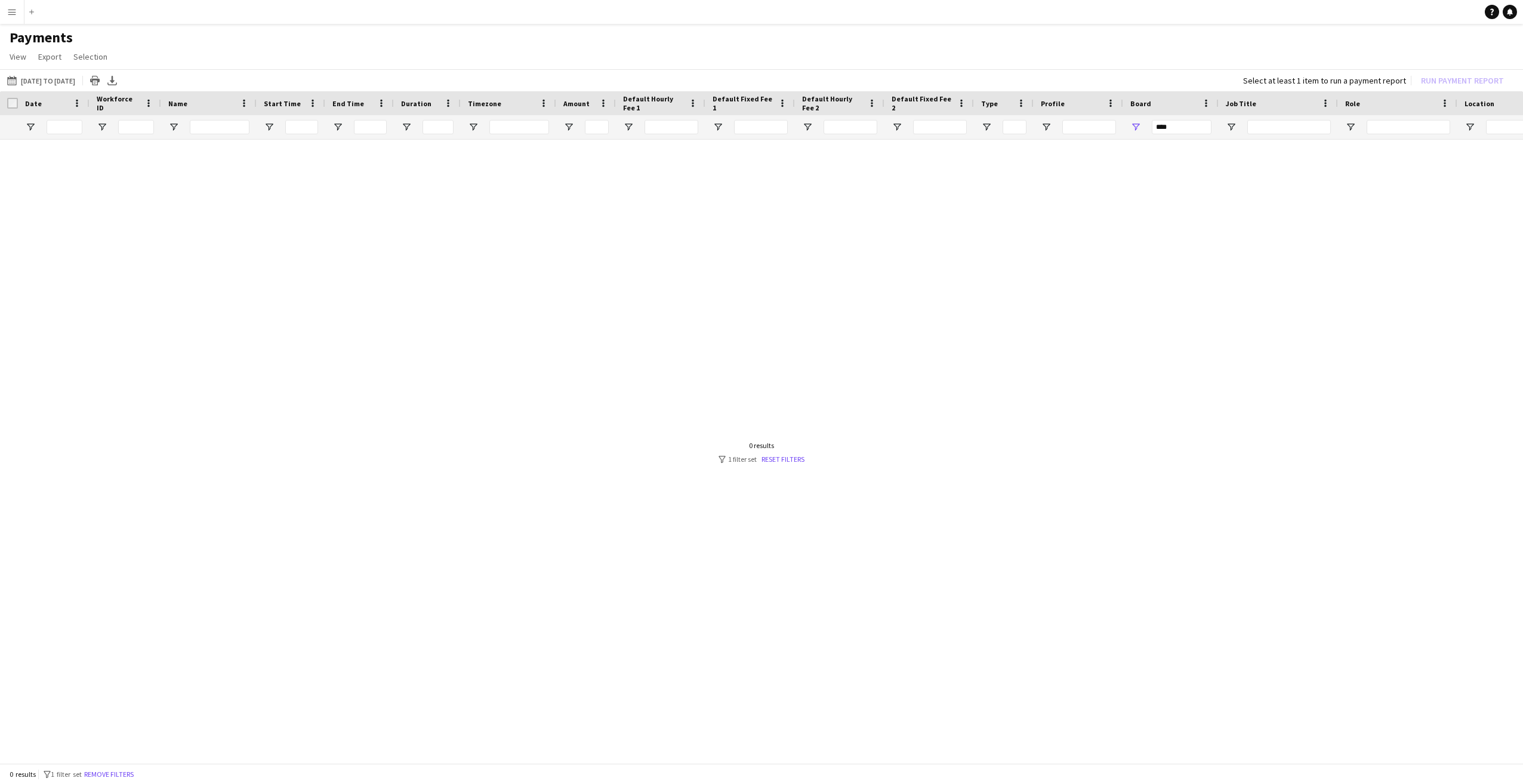
click at [16, 12] on app-icon "Menu" at bounding box center [12, 12] width 10 height 10
click at [23, 255] on link "Log Out" at bounding box center [19, 257] width 37 height 10
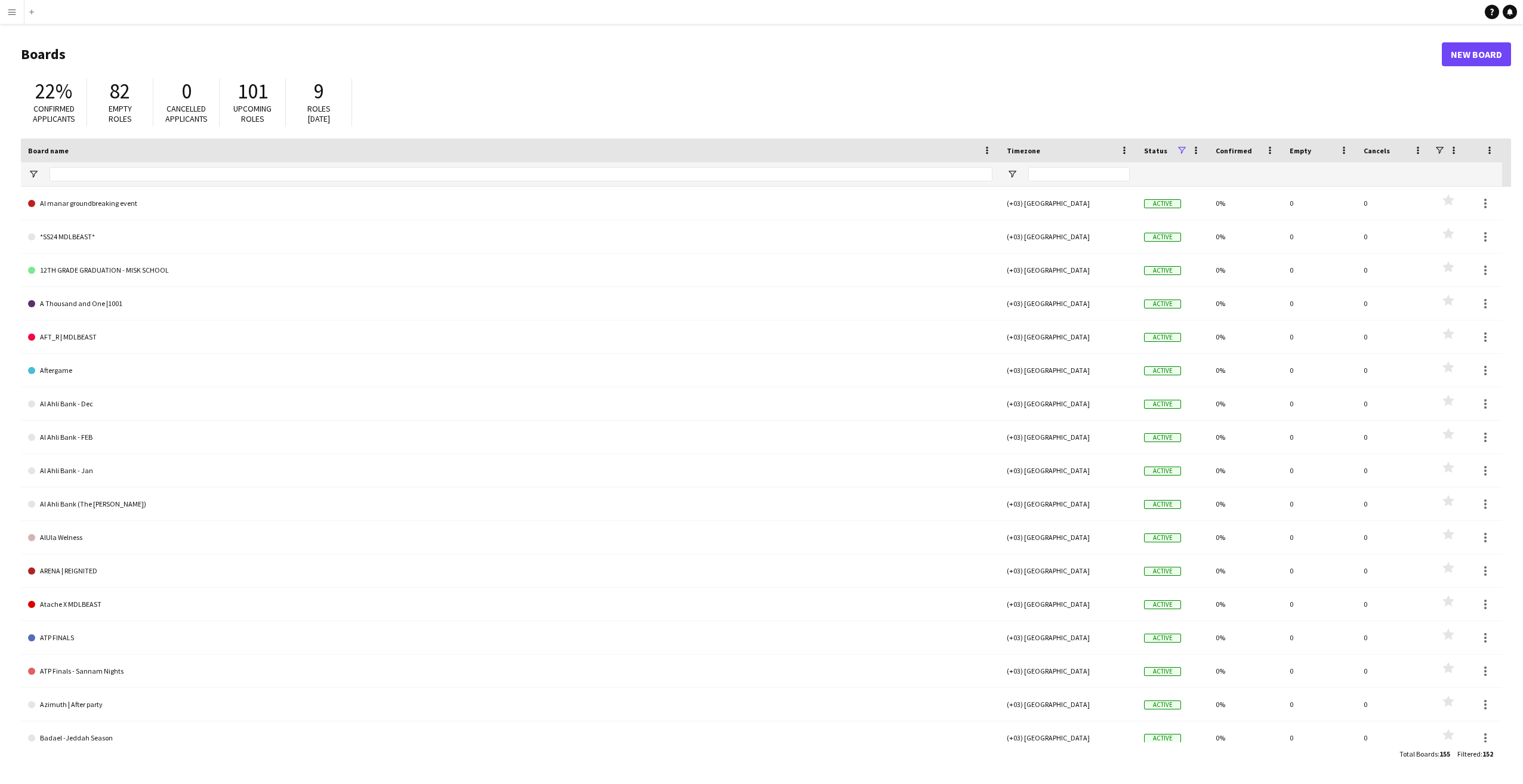
click at [13, 10] on app-icon "Menu" at bounding box center [12, 12] width 10 height 10
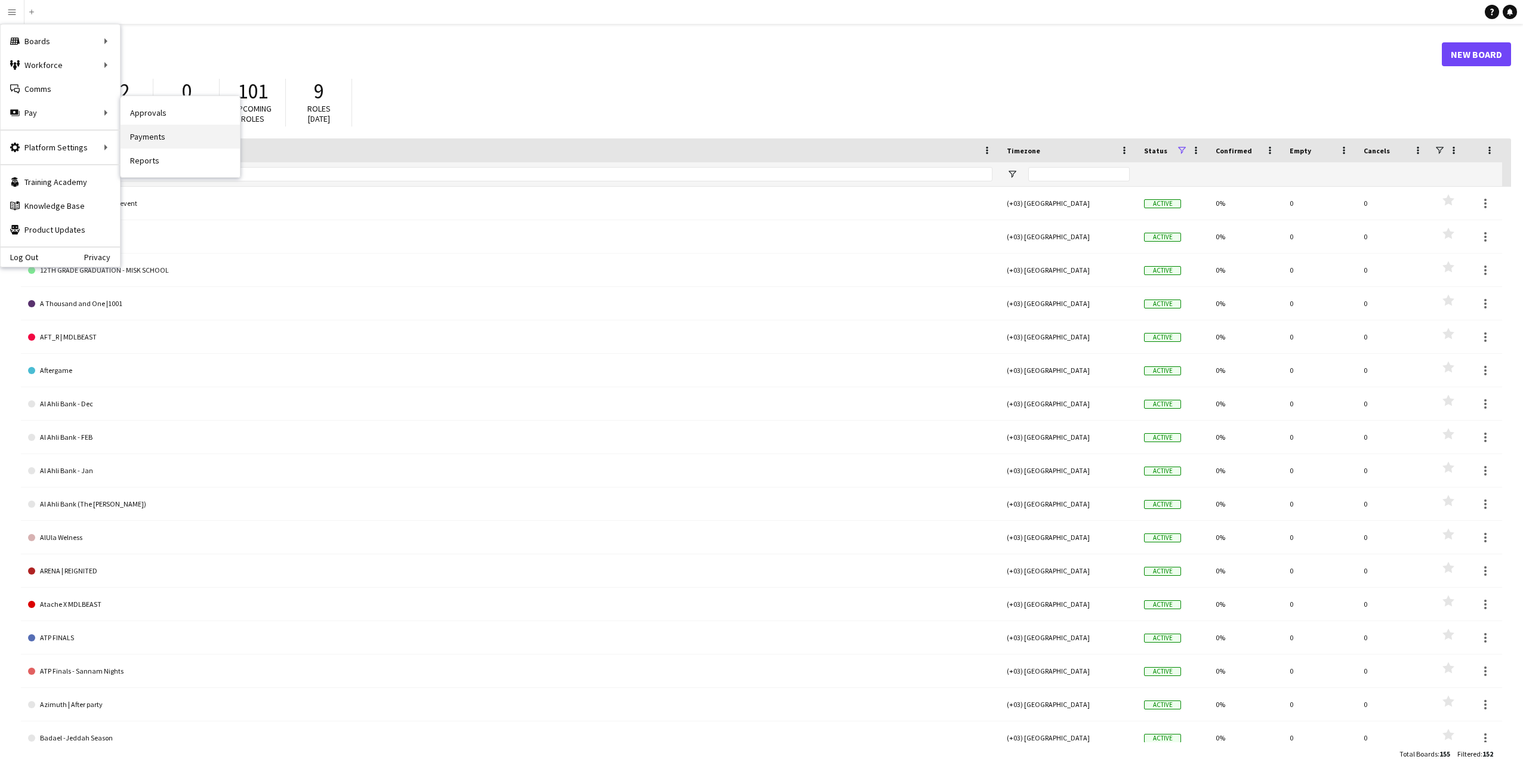
click at [150, 136] on link "Payments" at bounding box center [180, 137] width 119 height 24
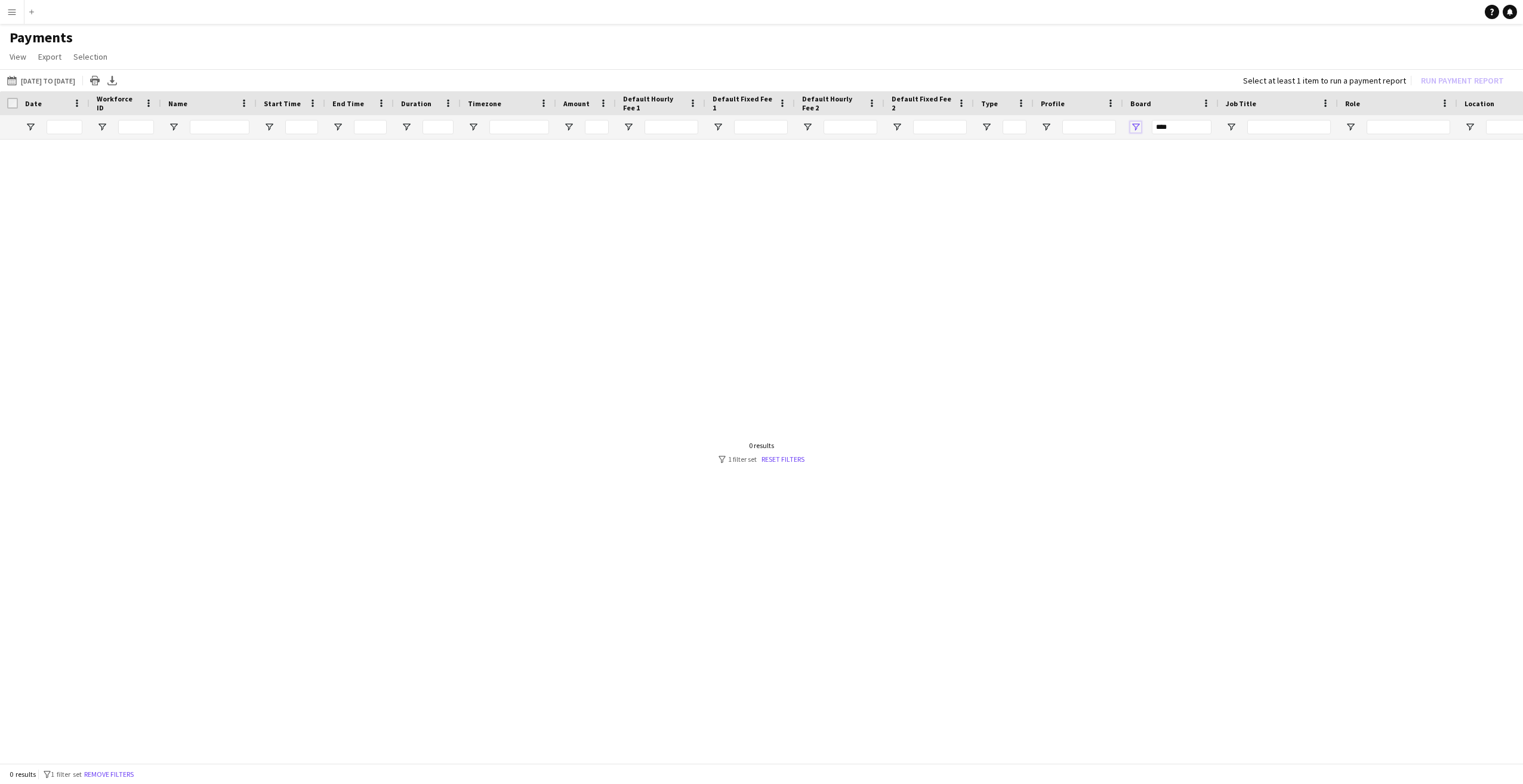
click at [1134, 127] on span "Open Filter Menu" at bounding box center [1135, 127] width 11 height 11
click at [1233, 127] on span "Open Filter Menu" at bounding box center [1231, 127] width 11 height 11
click at [1134, 124] on span "Open Filter Menu" at bounding box center [1135, 127] width 11 height 11
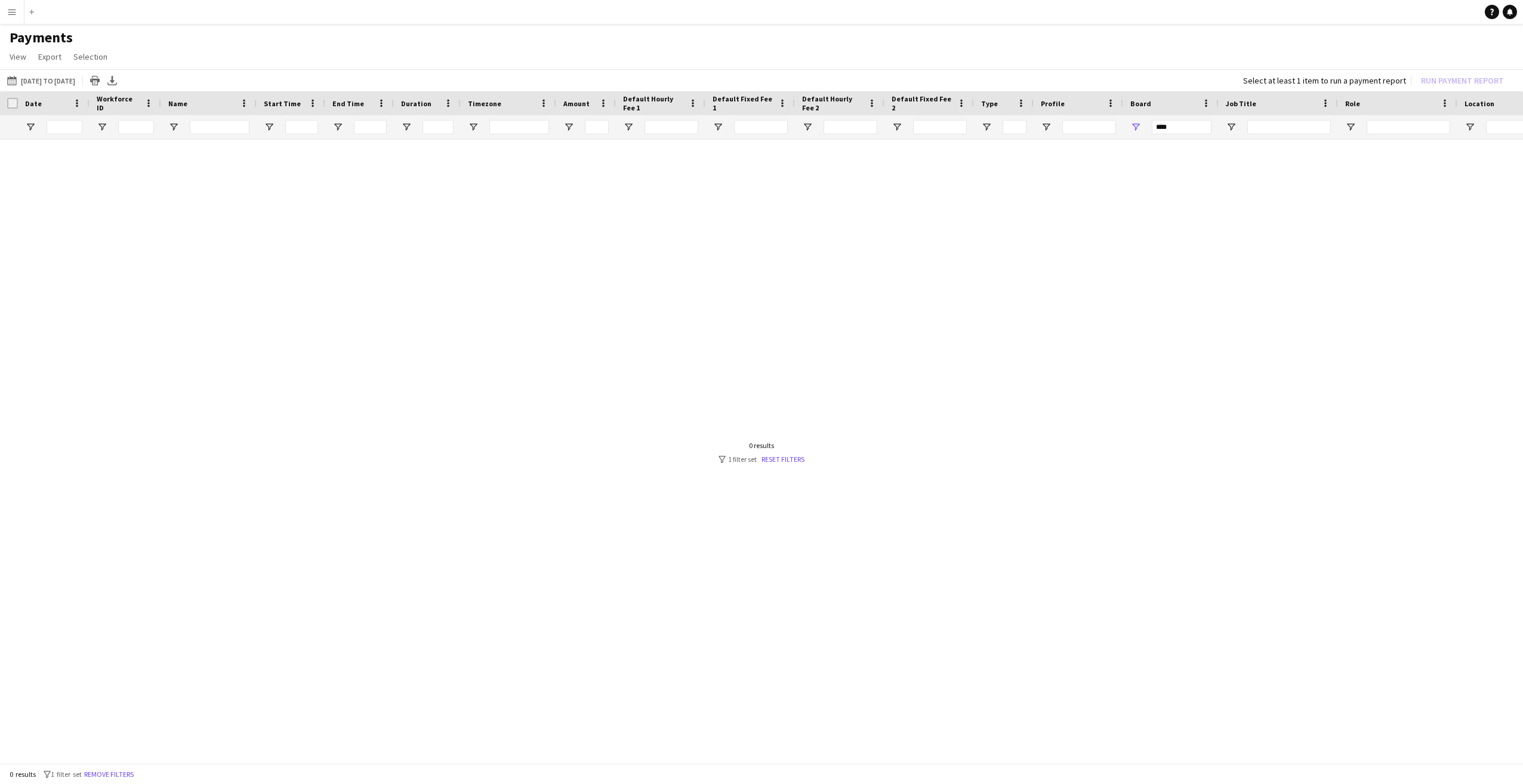
click at [984, 282] on div at bounding box center [762, 448] width 1523 height 617
click at [1135, 123] on span "Open Filter Menu" at bounding box center [1135, 127] width 11 height 11
type input "**********"
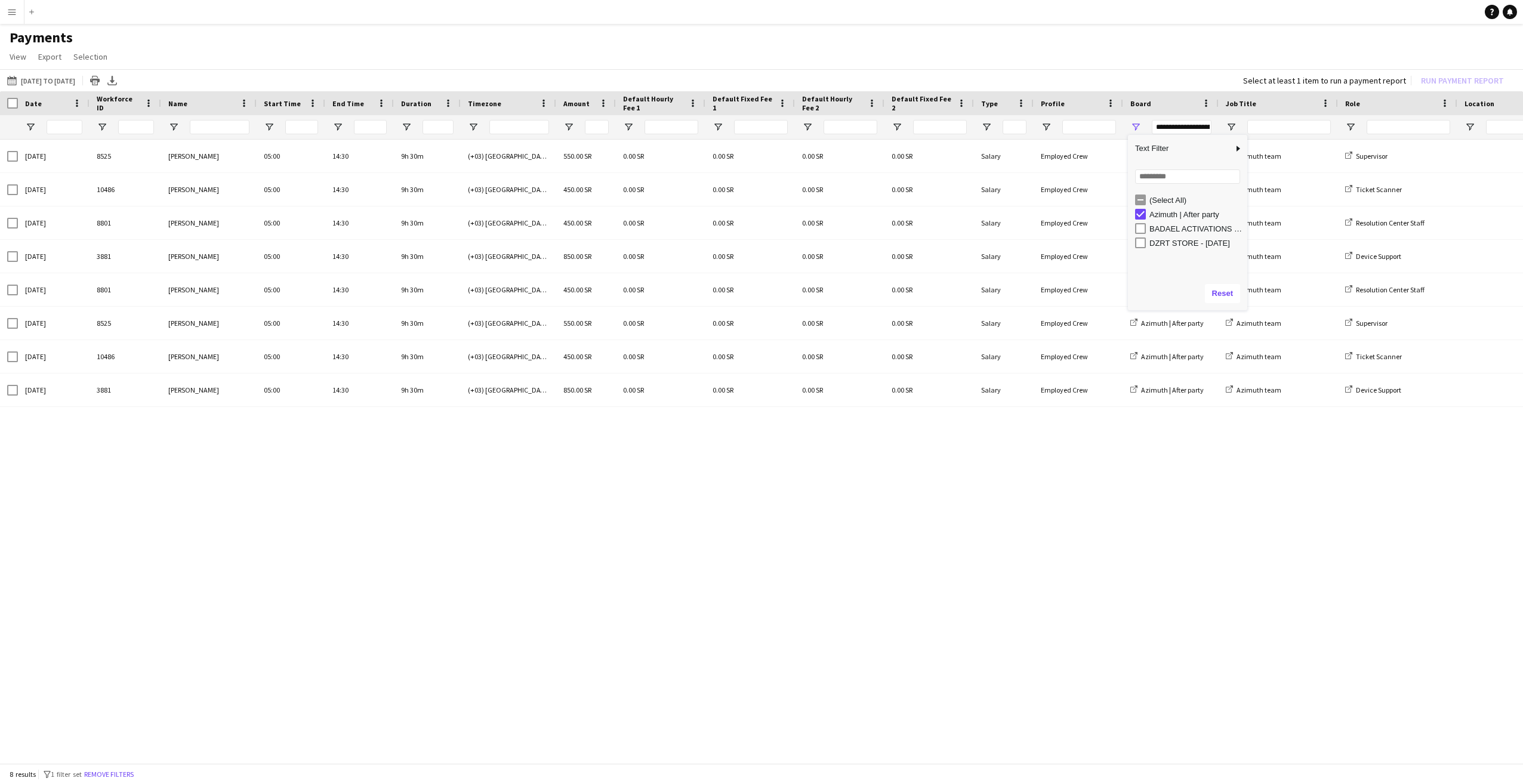
click at [823, 496] on div "26-09-2025 8525 Emtinan Alharthi 05:00 14:30 9h 30m (+03) Riyadh 550.00 SR 0.00…" at bounding box center [762, 448] width 1523 height 617
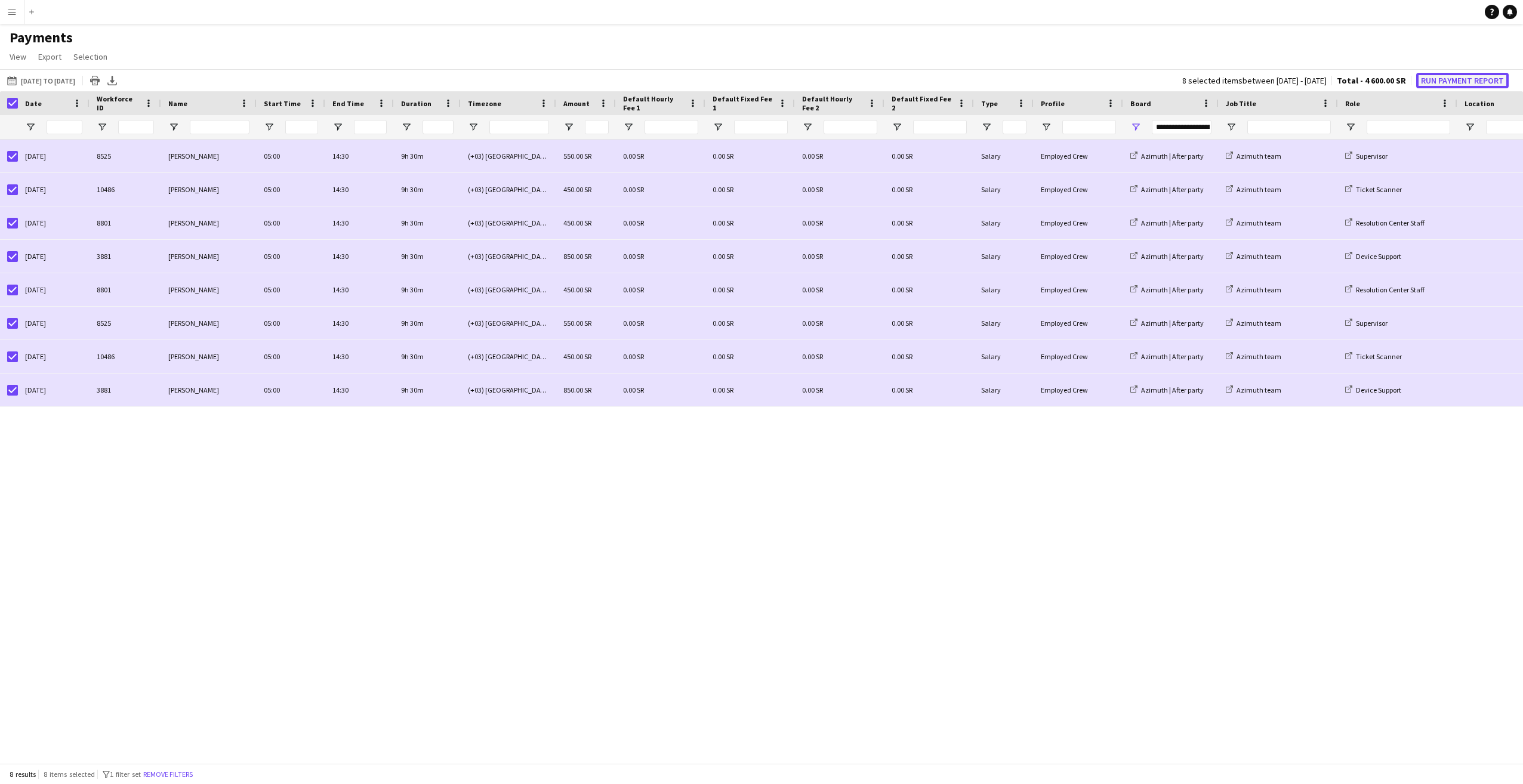
click at [1455, 80] on button "Run Payment Report" at bounding box center [1462, 80] width 92 height 16
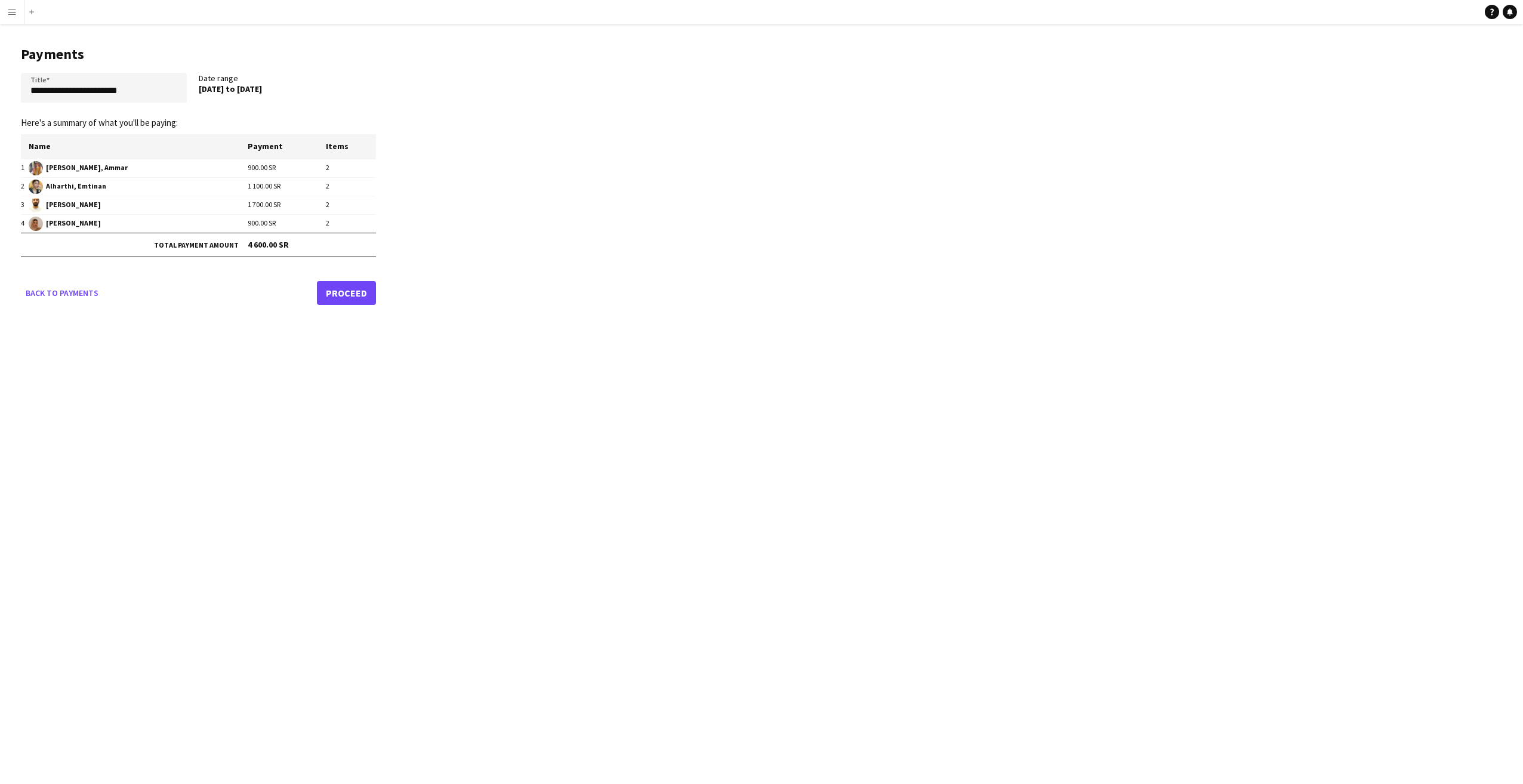
click at [377, 398] on div "**********" at bounding box center [762, 392] width 1523 height 784
drag, startPoint x: 144, startPoint y: 90, endPoint x: -2, endPoint y: 92, distance: 146.0
click at [0, 92] on html "**********" at bounding box center [762, 392] width 1523 height 784
type input "**********"
click at [222, 457] on div "**********" at bounding box center [762, 392] width 1523 height 784
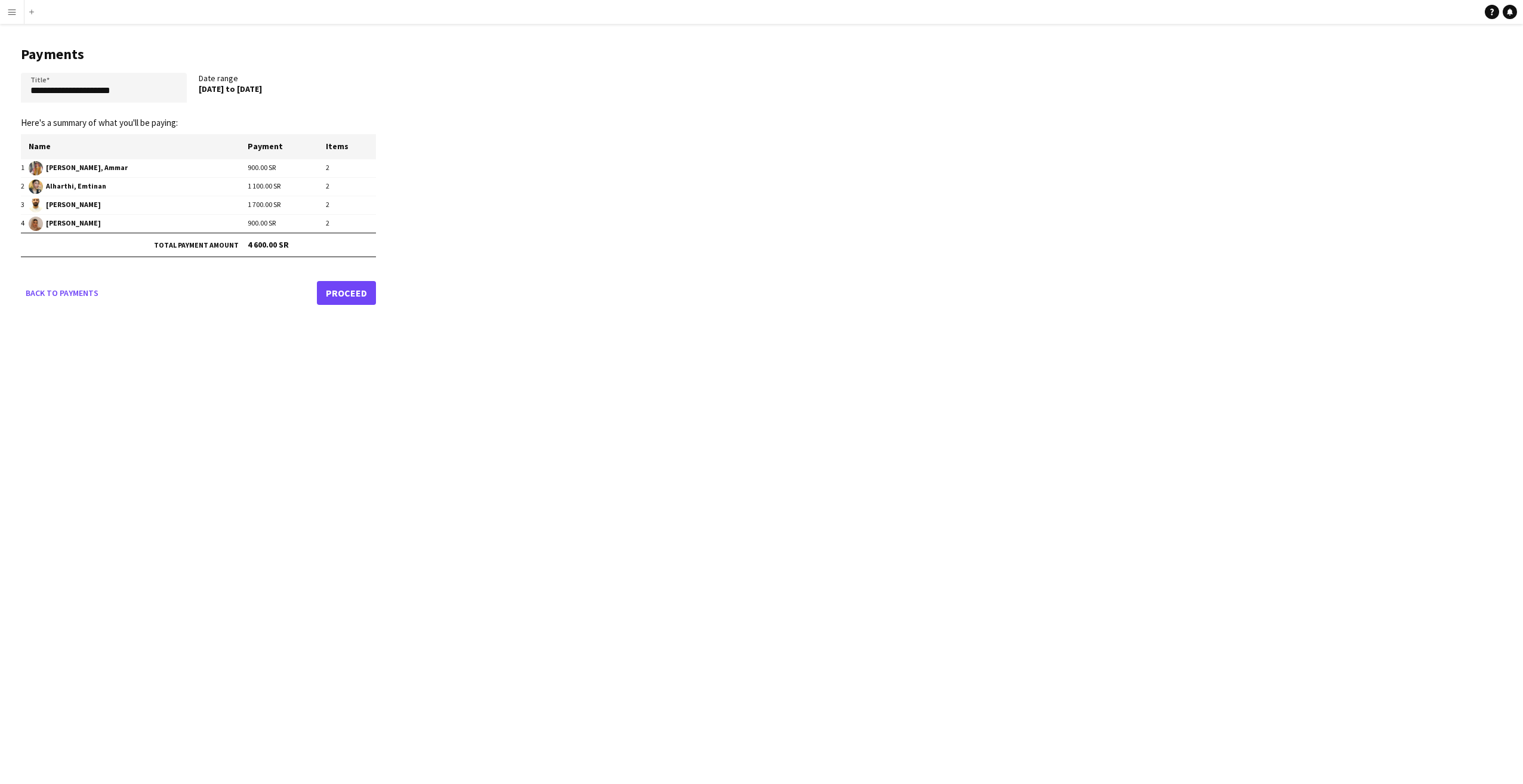
click at [345, 291] on link "Proceed" at bounding box center [347, 293] width 59 height 24
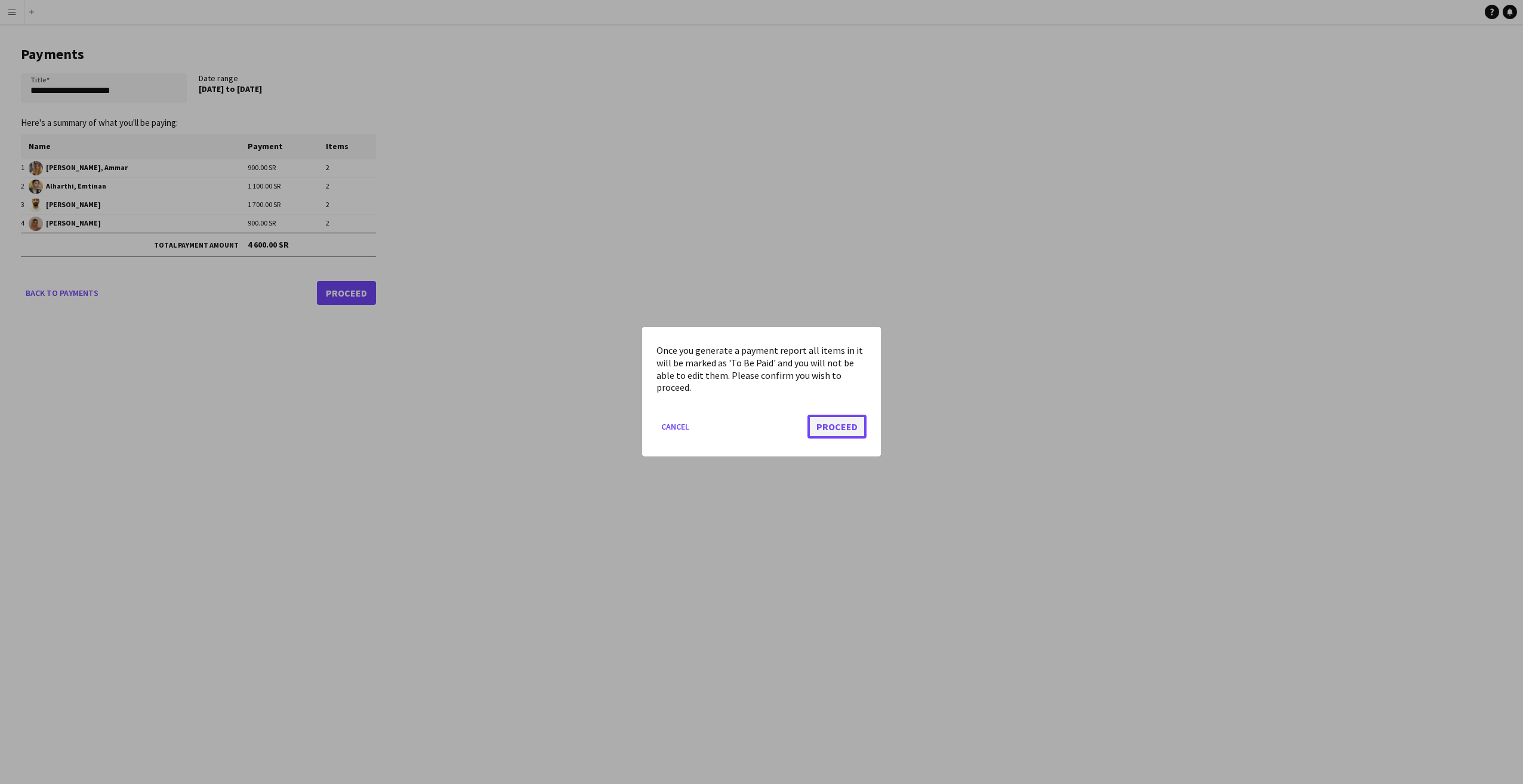
click at [834, 425] on button "Proceed" at bounding box center [837, 427] width 59 height 24
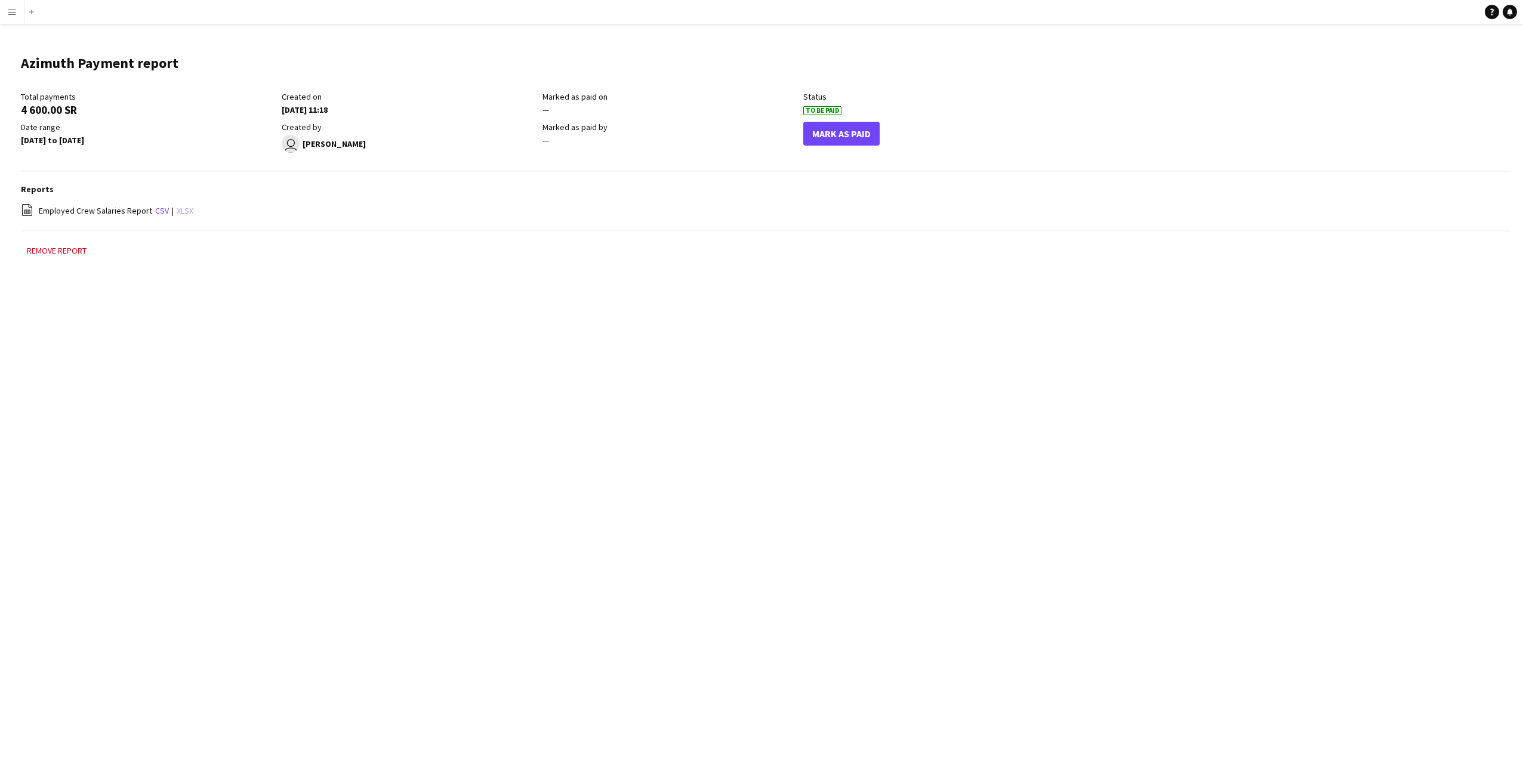
click at [179, 207] on link "xlsx" at bounding box center [185, 210] width 17 height 11
click at [851, 132] on button "Mark As Paid" at bounding box center [841, 134] width 76 height 24
click at [611, 403] on div "Menu Boards Boards Boards All jobs Status Workforce Workforce My Workforce Recr…" at bounding box center [762, 392] width 1523 height 784
click at [494, 375] on div "Menu Boards Boards Boards All jobs Status Workforce Workforce My Workforce Recr…" at bounding box center [762, 392] width 1523 height 784
click at [597, 475] on div "Menu Boards Boards Boards All jobs Status Workforce Workforce My Workforce Recr…" at bounding box center [762, 392] width 1523 height 784
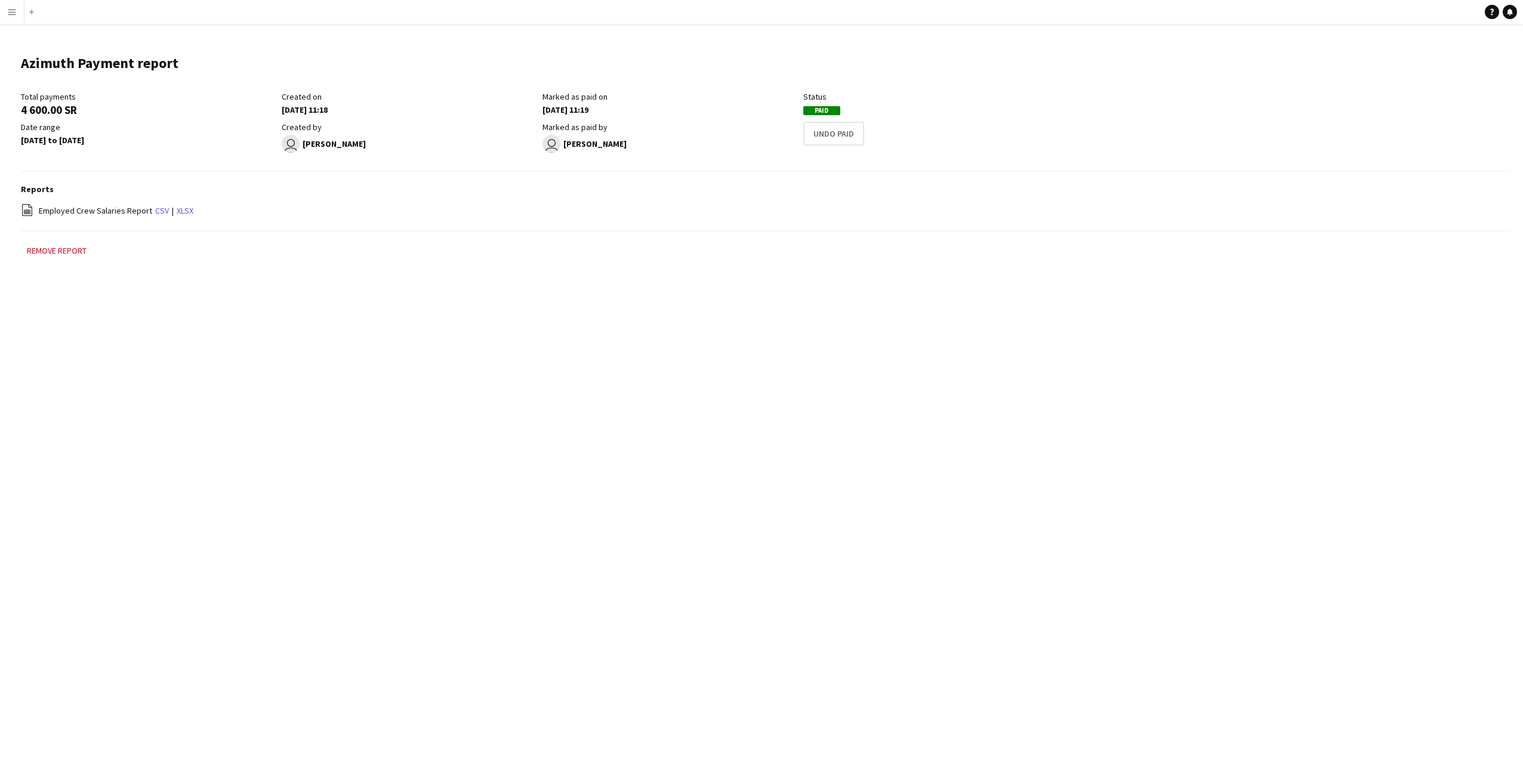
click at [762, 585] on div "Menu Boards Boards Boards All jobs Status Workforce Workforce My Workforce Recr…" at bounding box center [762, 392] width 1523 height 784
click at [629, 410] on div "Menu Boards Boards Boards All jobs Status Workforce Workforce My Workforce Recr…" at bounding box center [762, 392] width 1523 height 784
click at [8, 8] on app-icon "Menu" at bounding box center [12, 12] width 10 height 10
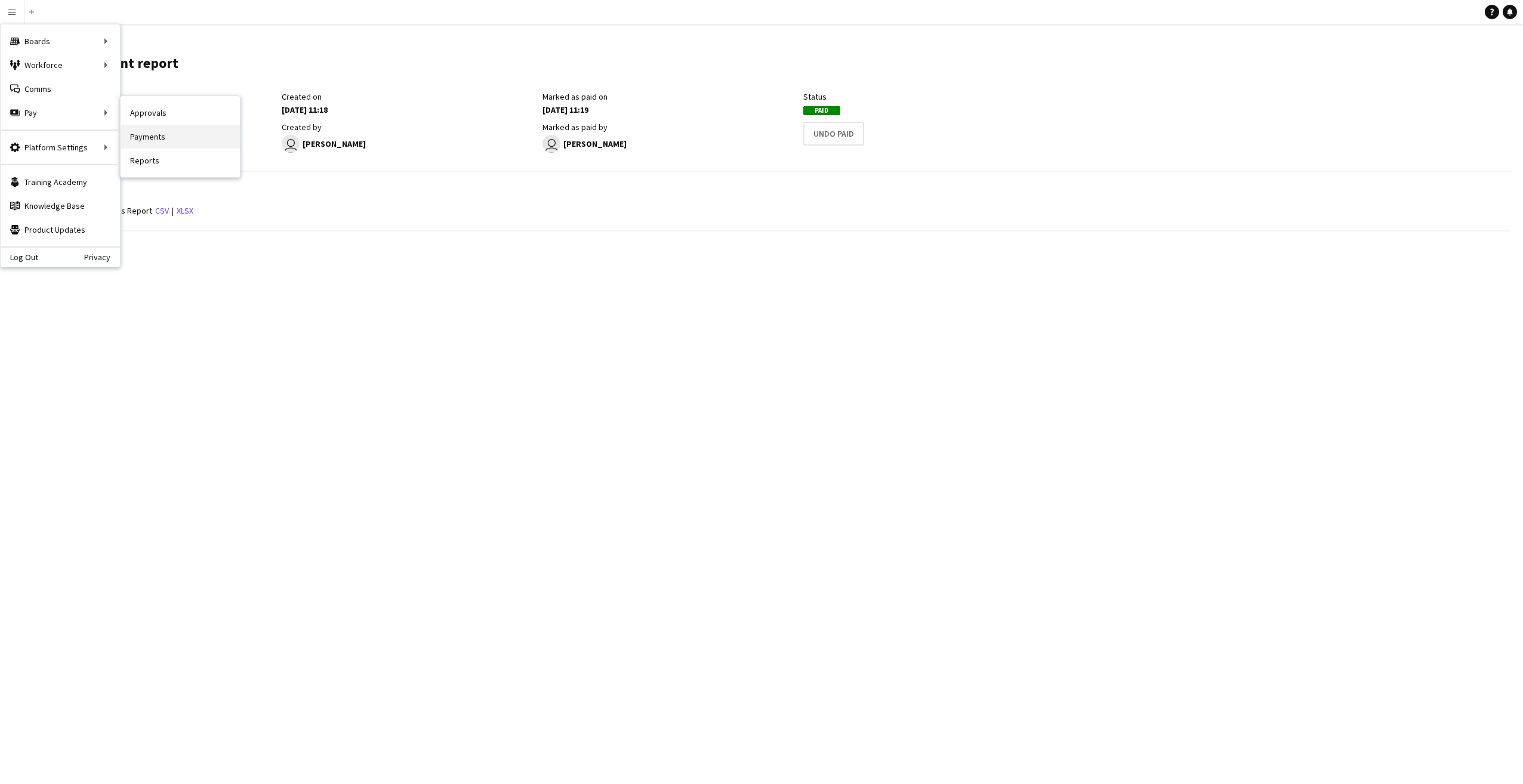
click at [148, 135] on link "Payments" at bounding box center [180, 137] width 119 height 24
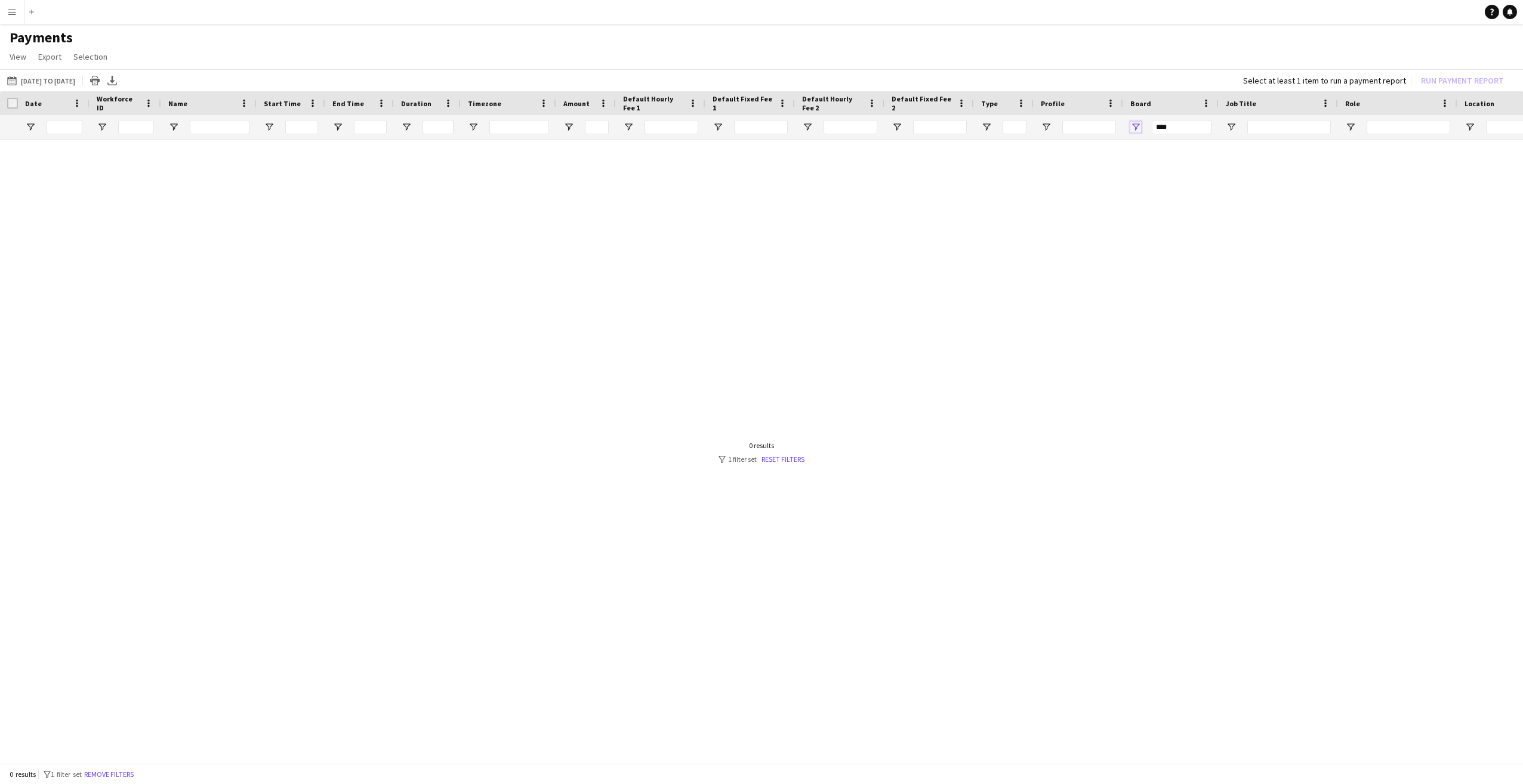
click at [1139, 125] on span "Open Filter Menu" at bounding box center [1135, 127] width 11 height 11
click at [885, 269] on div at bounding box center [762, 448] width 1523 height 617
click at [11, 10] on app-icon "Menu" at bounding box center [12, 12] width 10 height 10
click at [222, 321] on div at bounding box center [762, 448] width 1523 height 617
click at [59, 77] on button "01-09-2025 to 29-09-2025 01-09-2025 to 29-09-2025" at bounding box center [41, 80] width 73 height 14
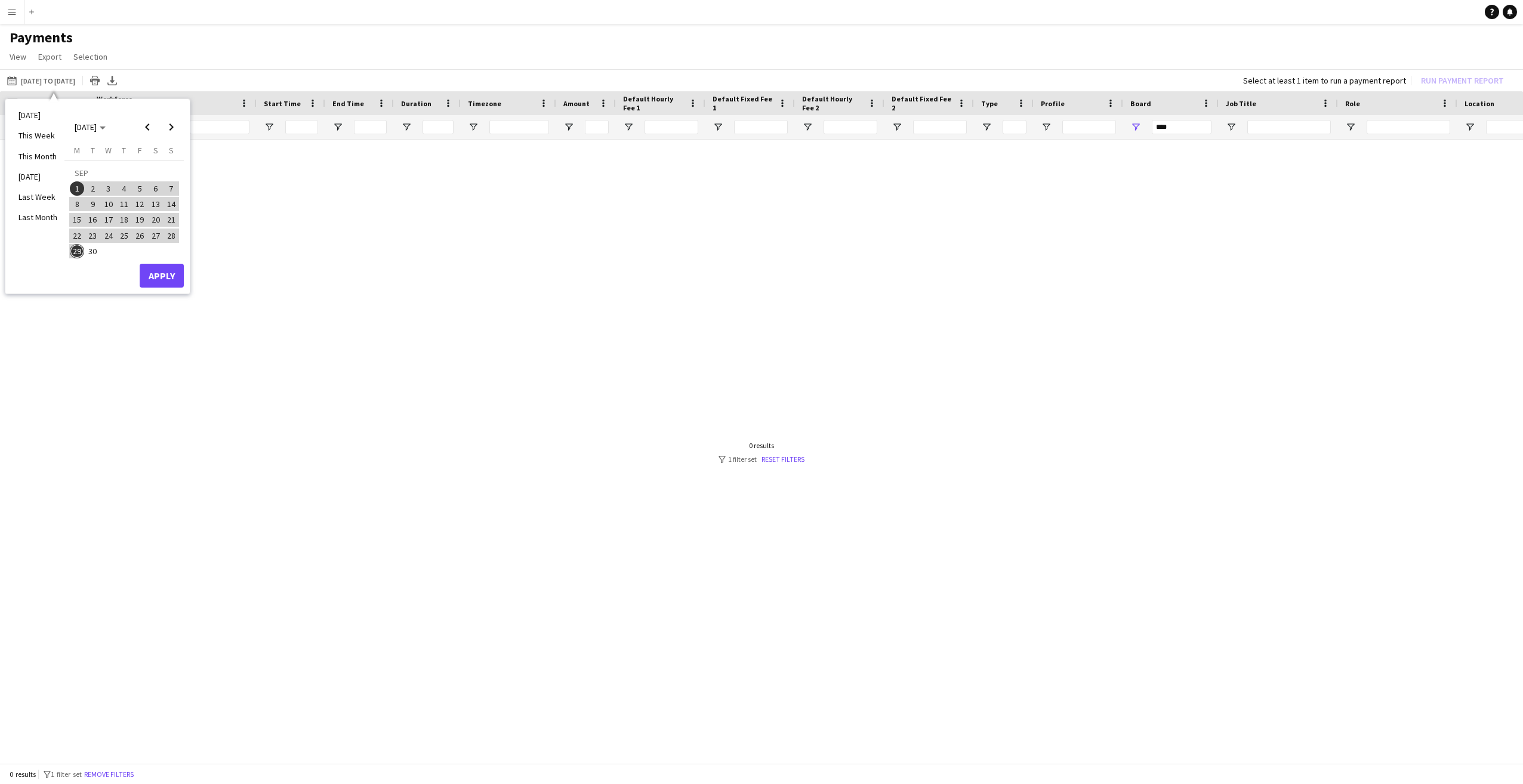
click at [326, 282] on div at bounding box center [762, 448] width 1523 height 617
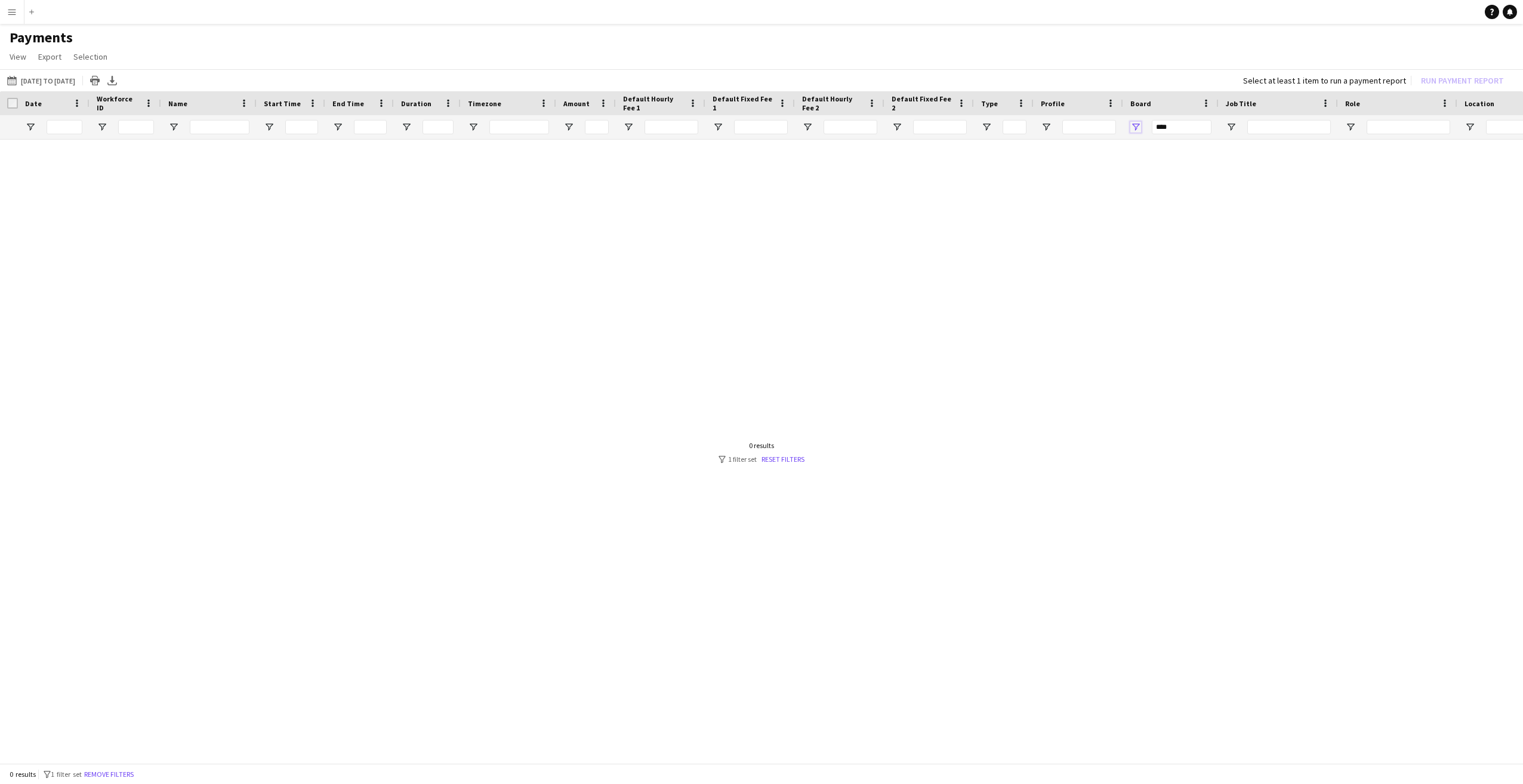
click at [1137, 125] on span "Open Filter Menu" at bounding box center [1135, 127] width 11 height 11
click at [943, 293] on div at bounding box center [762, 448] width 1523 height 617
click at [62, 79] on button "01-09-2025 to 29-09-2025 01-09-2025 to 29-09-2025" at bounding box center [41, 80] width 73 height 14
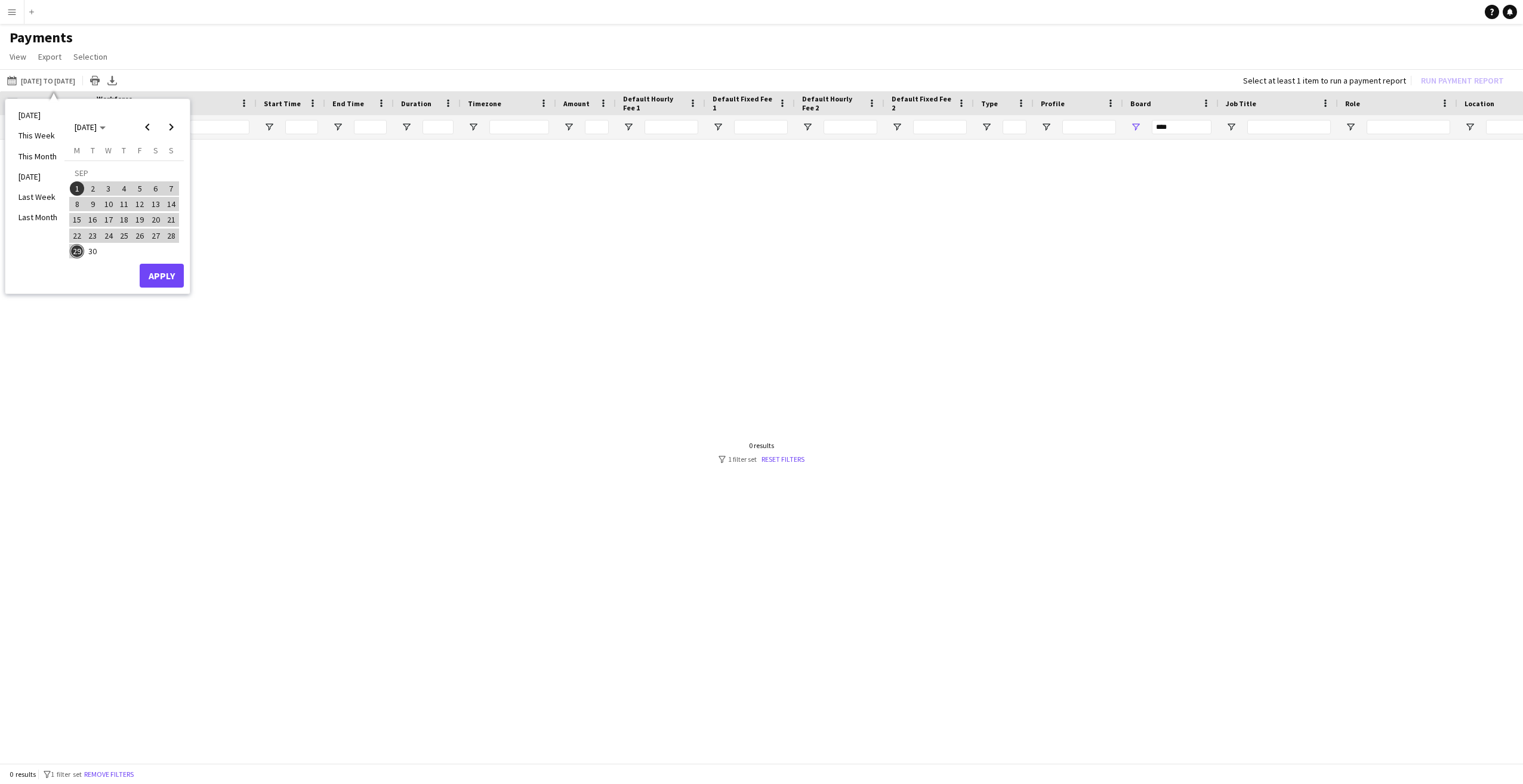
click at [428, 275] on div at bounding box center [762, 448] width 1523 height 617
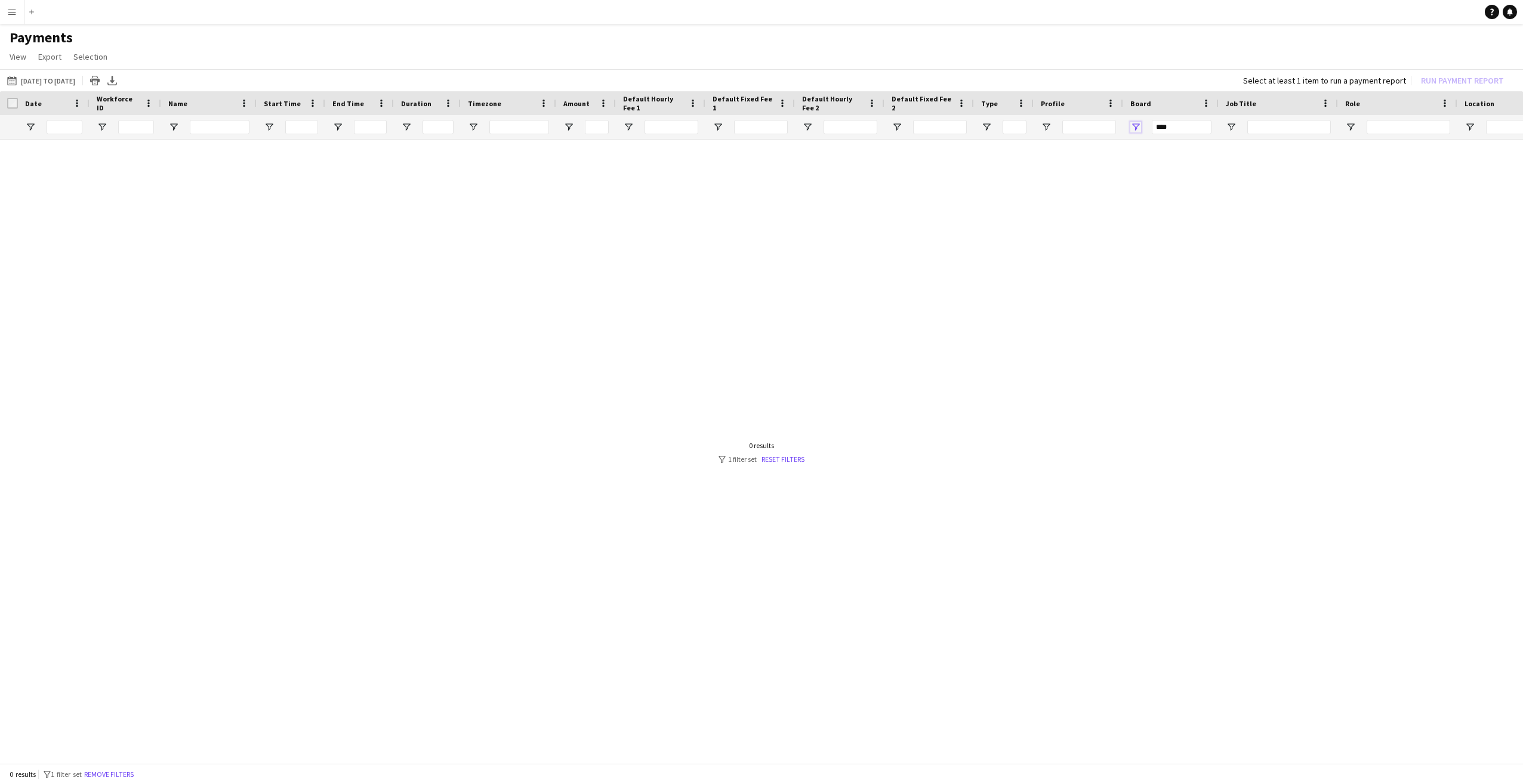
click at [1136, 126] on span "Open Filter Menu" at bounding box center [1135, 127] width 11 height 11
click at [1149, 227] on div "Balad Social 2025" at bounding box center [1197, 228] width 94 height 9
type input "**********"
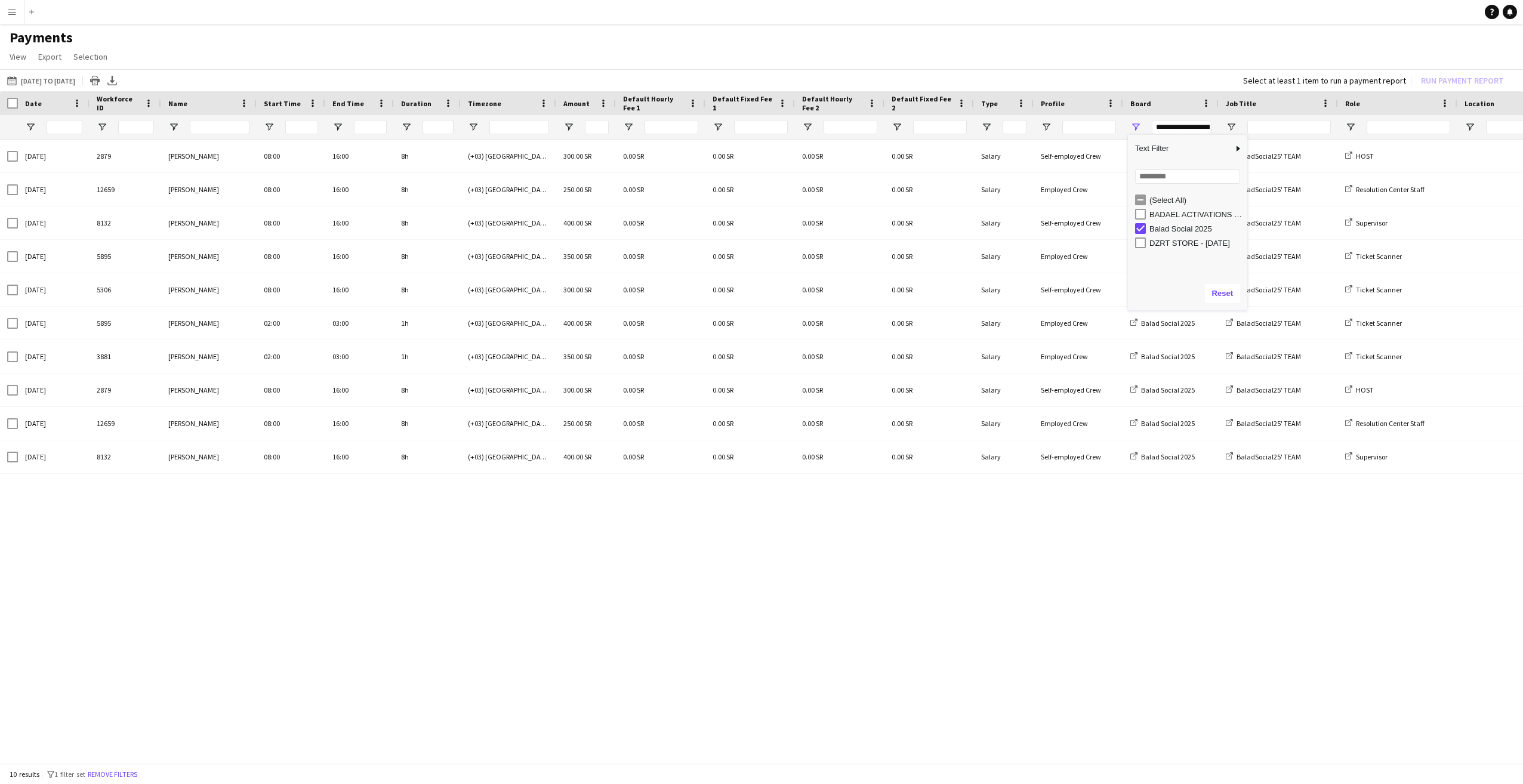
click at [790, 554] on div "25-09-2025 2879 Nourah Dukhnah 08:00 16:00 8h (+03) Riyadh 300.00 SR 0.00 SR 0.…" at bounding box center [762, 448] width 1523 height 617
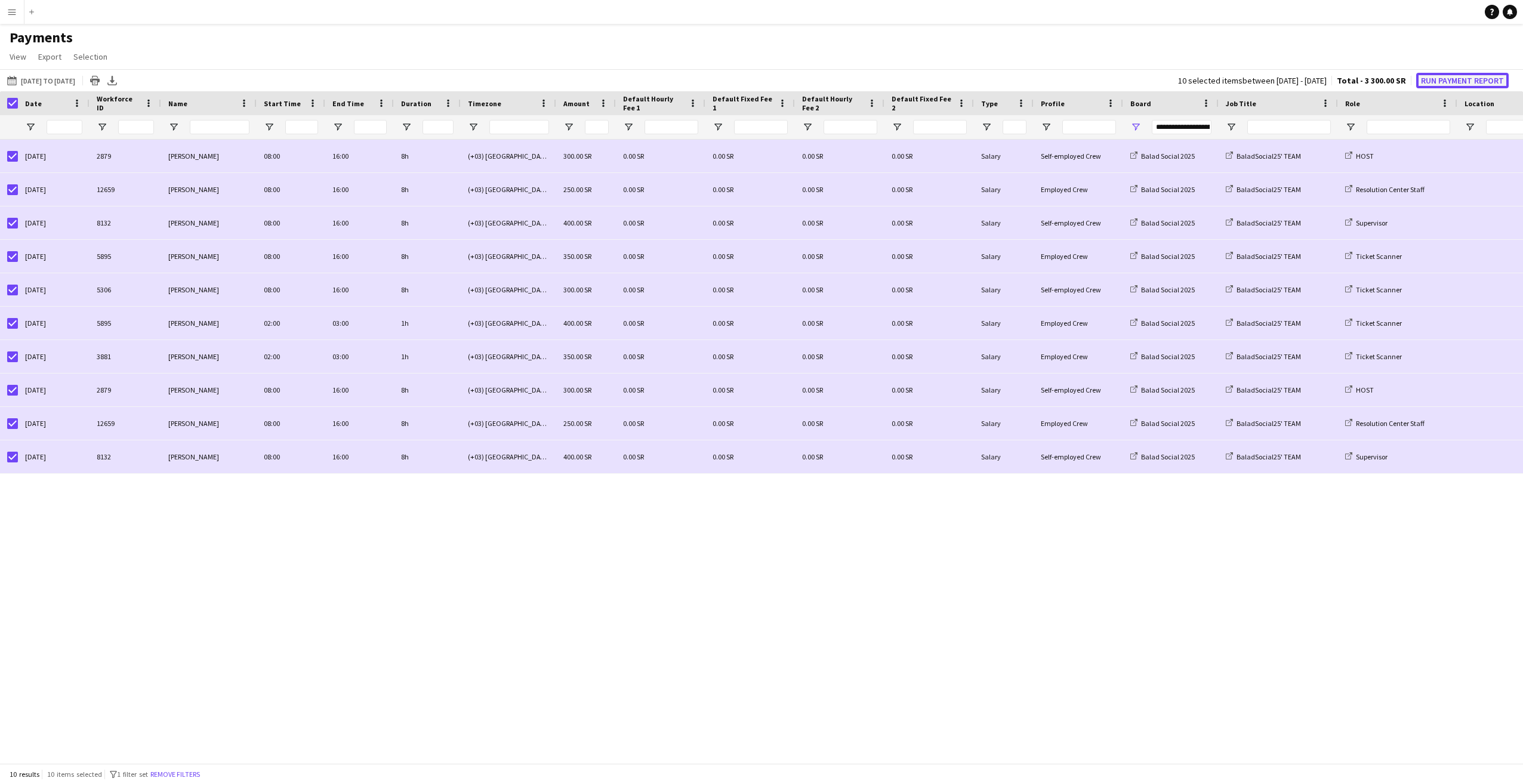
click at [1448, 76] on button "Run Payment Report" at bounding box center [1462, 80] width 92 height 16
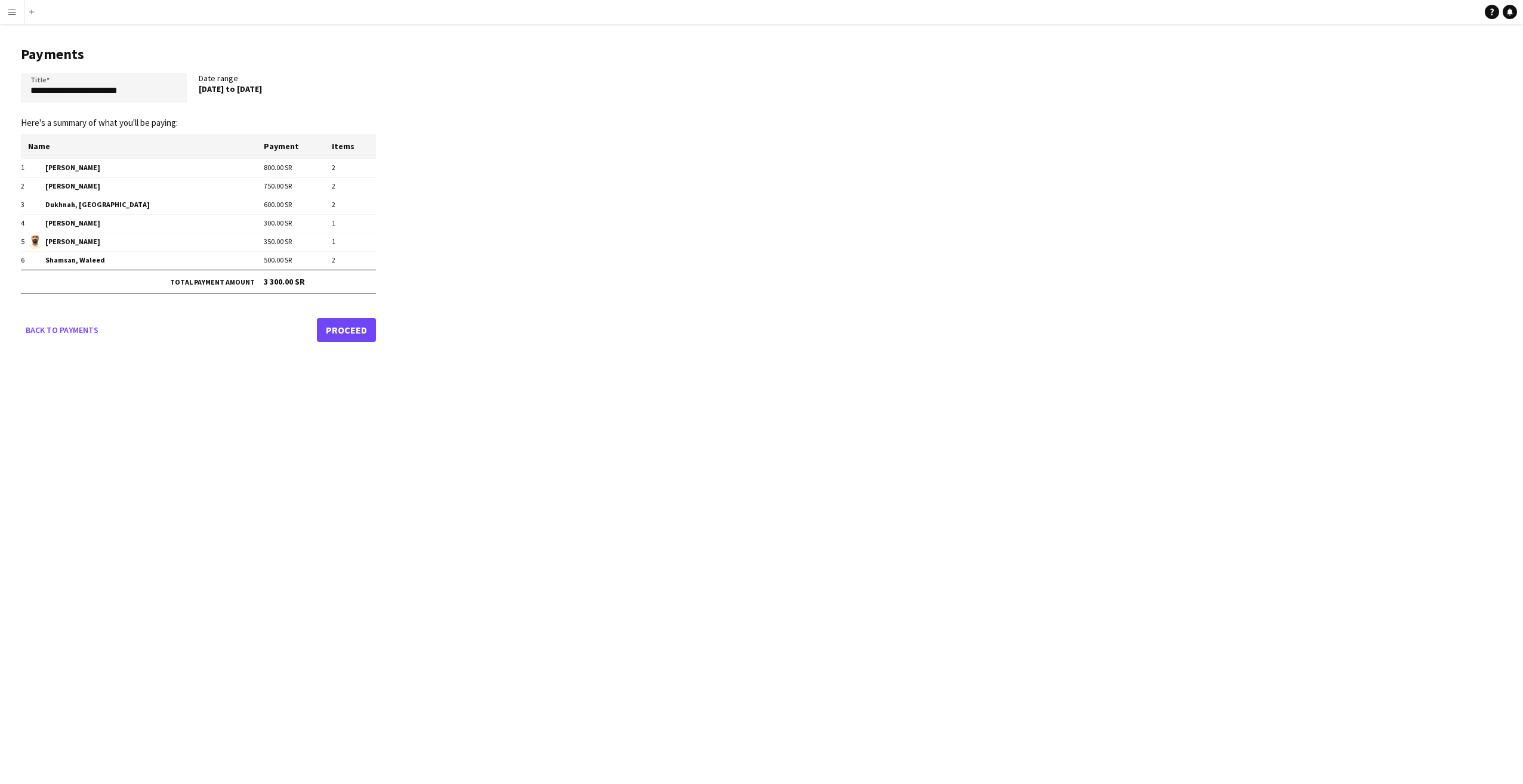
click at [405, 453] on div "**********" at bounding box center [762, 392] width 1523 height 784
click at [446, 477] on div "**********" at bounding box center [762, 392] width 1523 height 784
drag, startPoint x: 152, startPoint y: 89, endPoint x: 13, endPoint y: 87, distance: 139.0
click at [14, 86] on main "**********" at bounding box center [194, 192] width 388 height 336
type input "**********"
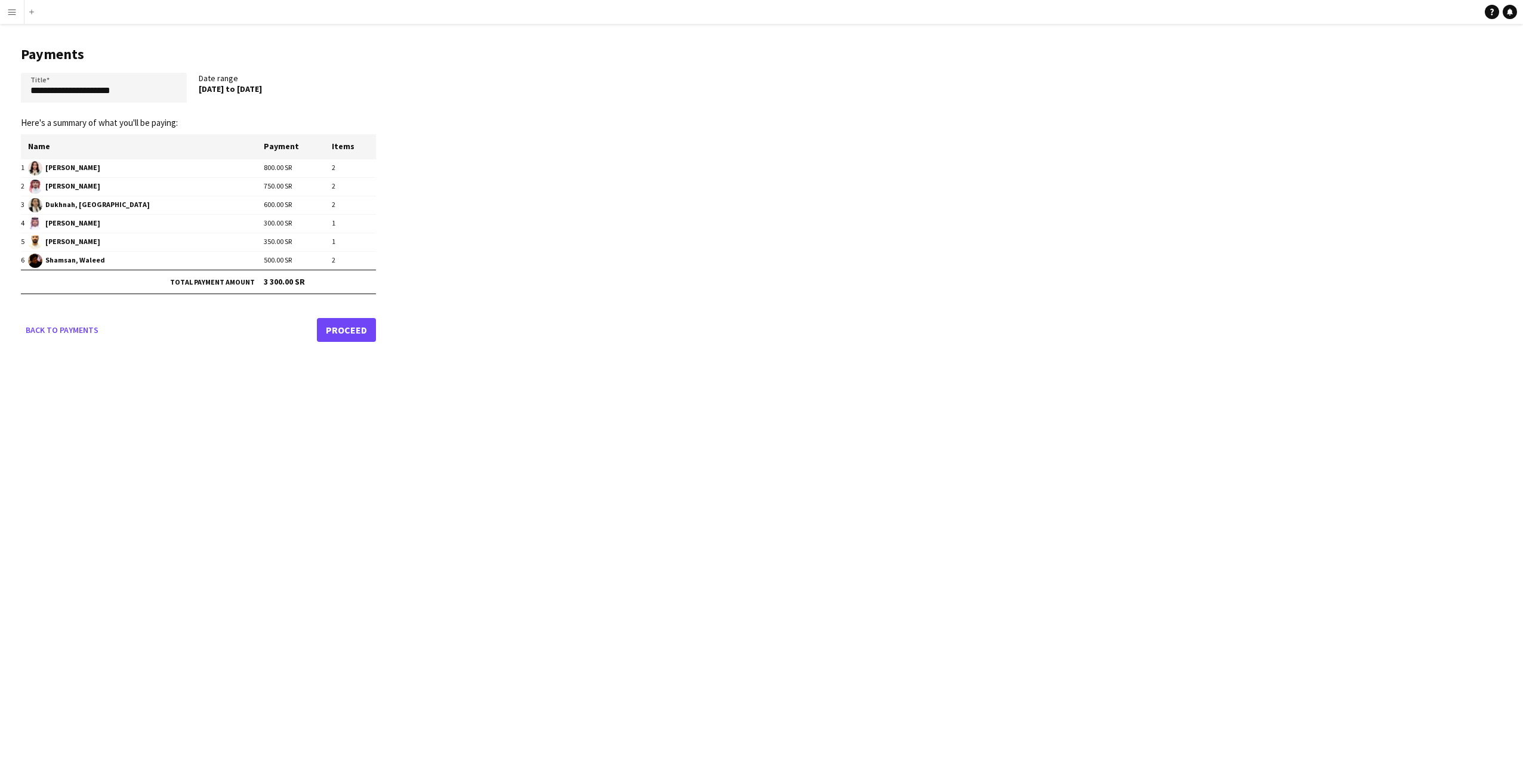
click at [348, 447] on div "**********" at bounding box center [762, 392] width 1523 height 784
click at [353, 326] on link "Proceed" at bounding box center [347, 330] width 59 height 24
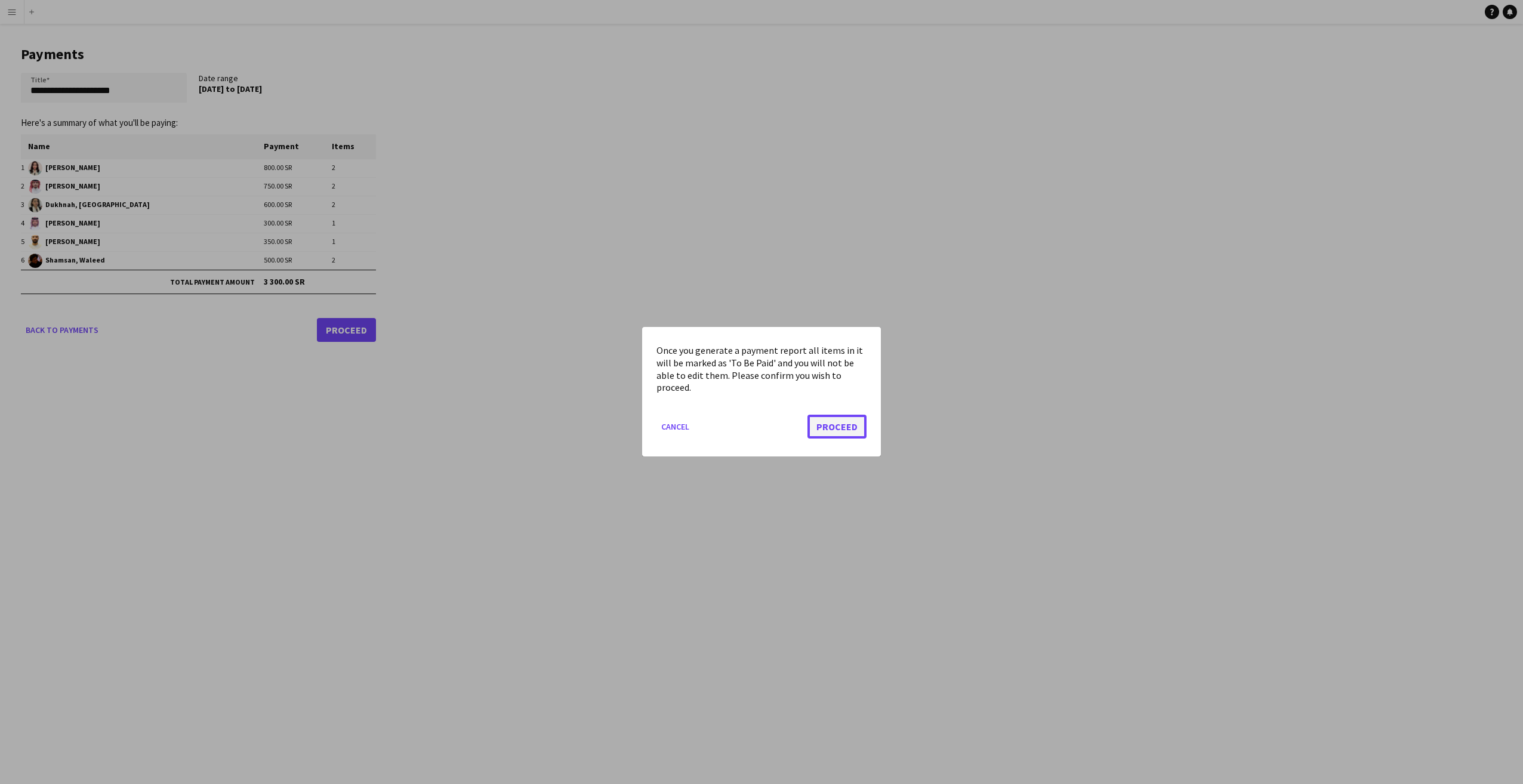
click at [842, 431] on button "Proceed" at bounding box center [837, 427] width 59 height 24
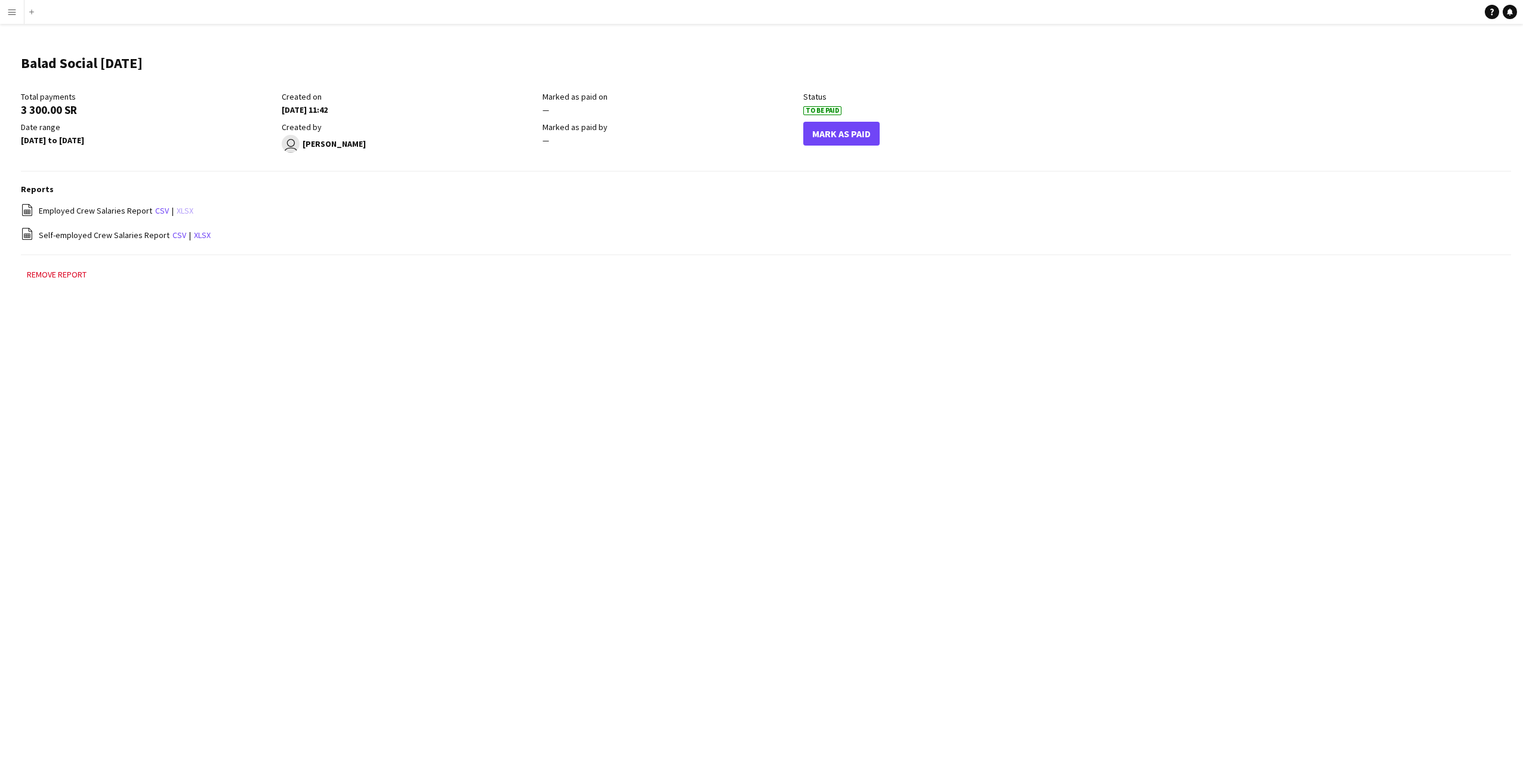
click at [181, 207] on link "xlsx" at bounding box center [185, 210] width 17 height 11
click at [197, 235] on link "xlsx" at bounding box center [202, 235] width 17 height 11
click at [843, 134] on button "Mark As Paid" at bounding box center [841, 134] width 76 height 24
click at [652, 451] on div "Menu Boards Boards Boards All jobs Status Workforce Workforce My Workforce Recr…" at bounding box center [762, 392] width 1523 height 784
click at [13, 9] on app-icon "Menu" at bounding box center [12, 12] width 10 height 10
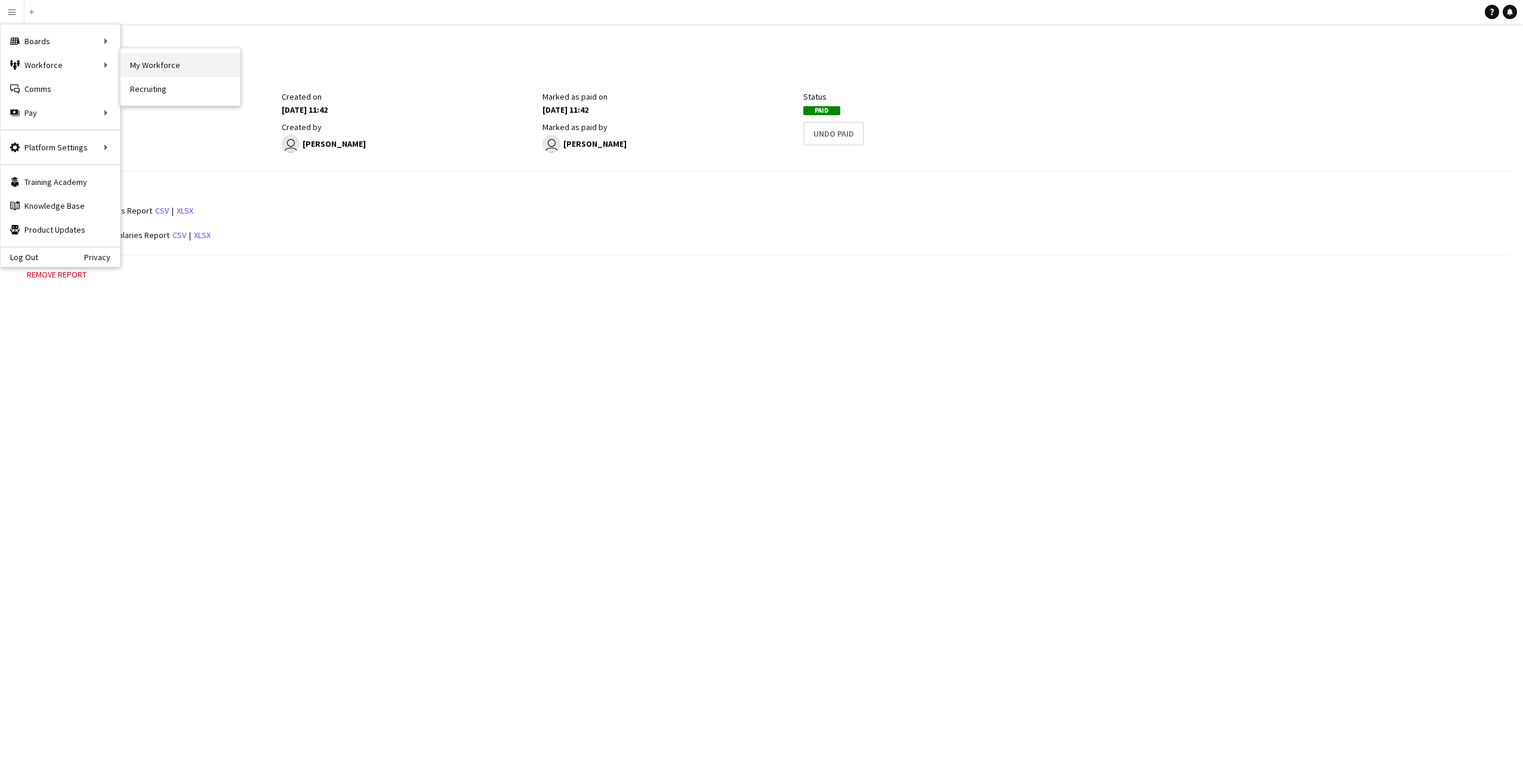
click at [161, 62] on link "My Workforce" at bounding box center [180, 65] width 119 height 24
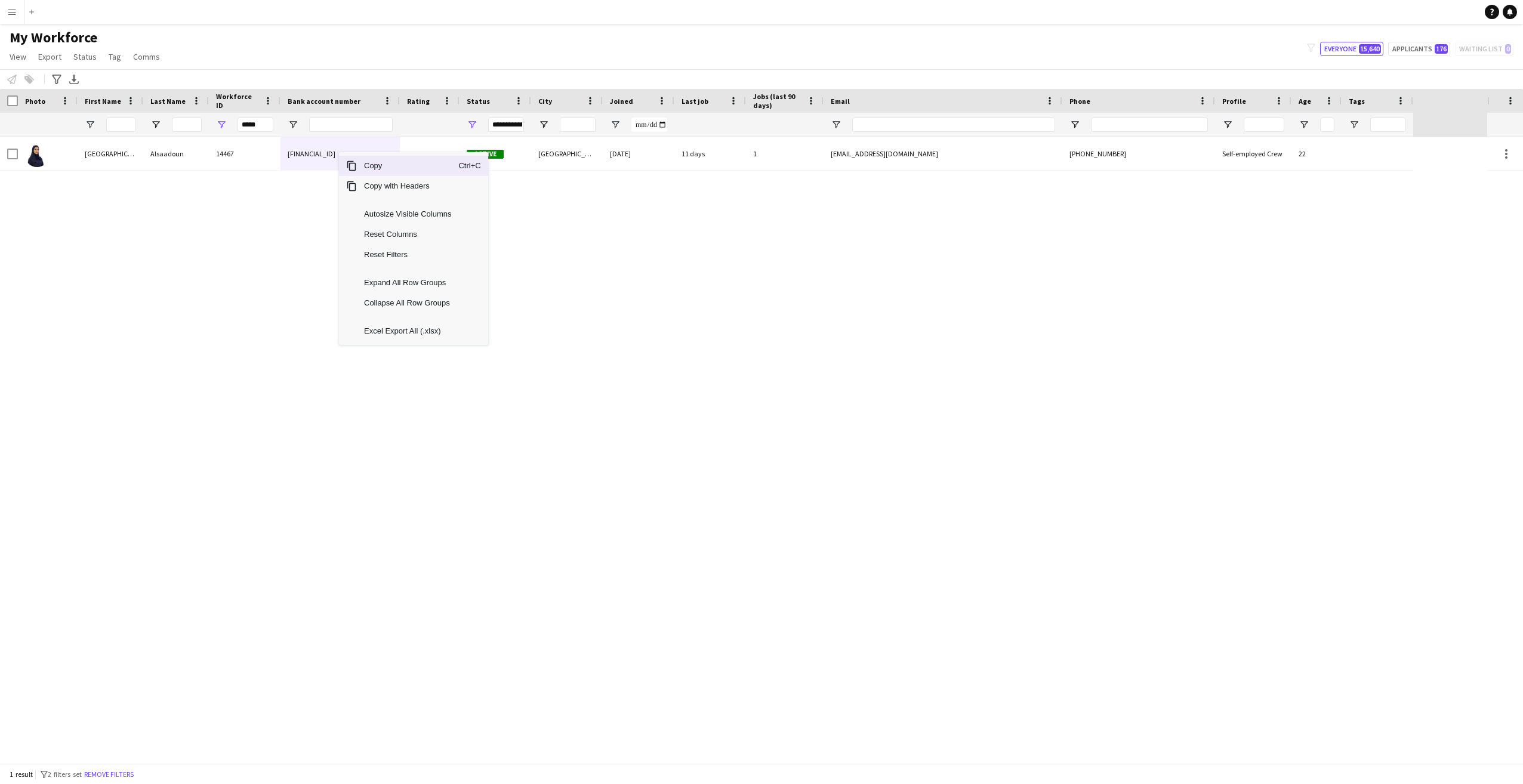
click at [372, 167] on span "Copy" at bounding box center [408, 166] width 102 height 20
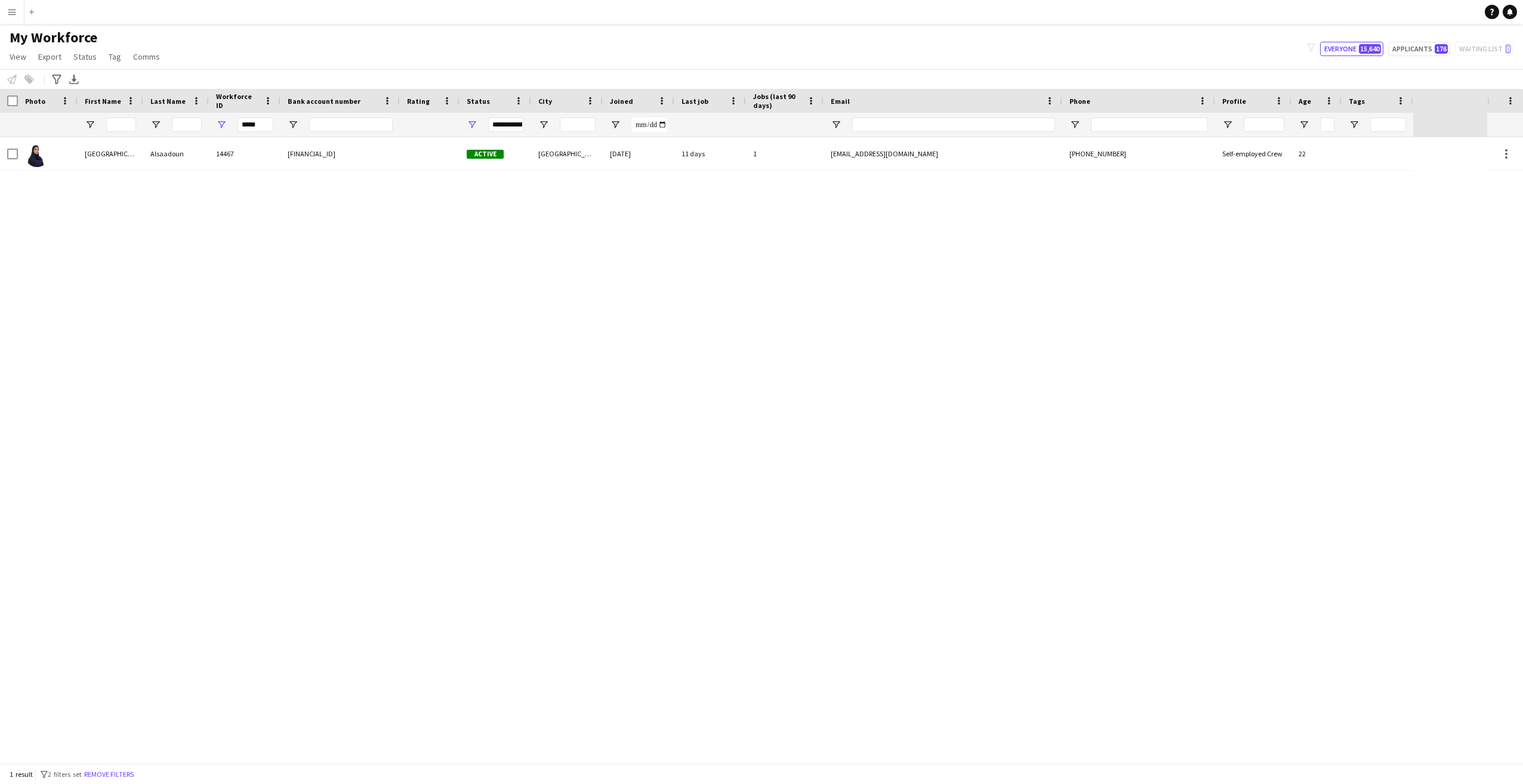
click at [178, 376] on div "Haifa Alsaadoun 14467 Active Riyadh 14-09-2025 11 days 1 haifaalsadoun1@gmail.c…" at bounding box center [744, 451] width 1488 height 626
click at [9, 13] on app-icon "Menu" at bounding box center [12, 12] width 10 height 10
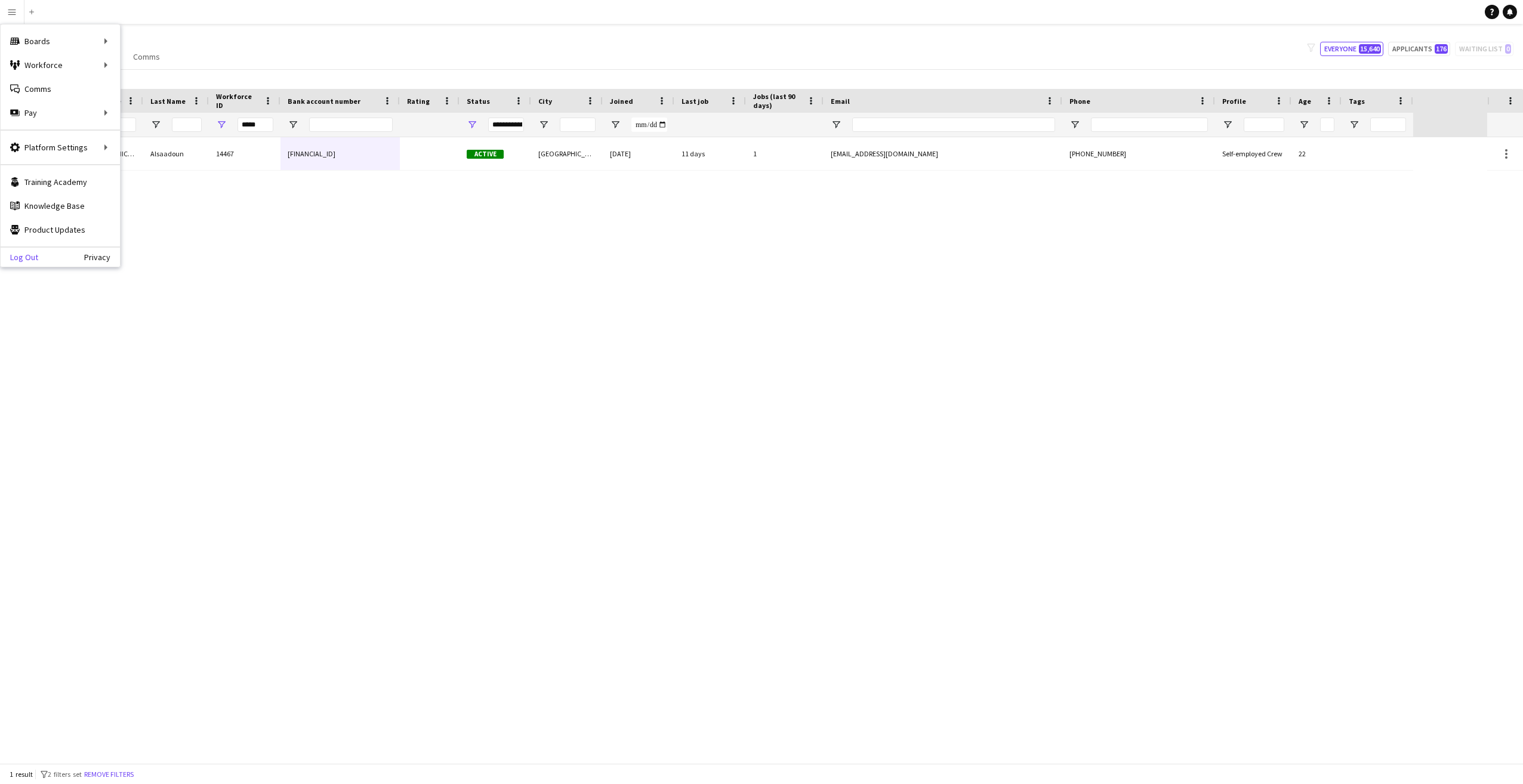
click at [31, 257] on link "Log Out" at bounding box center [19, 257] width 37 height 10
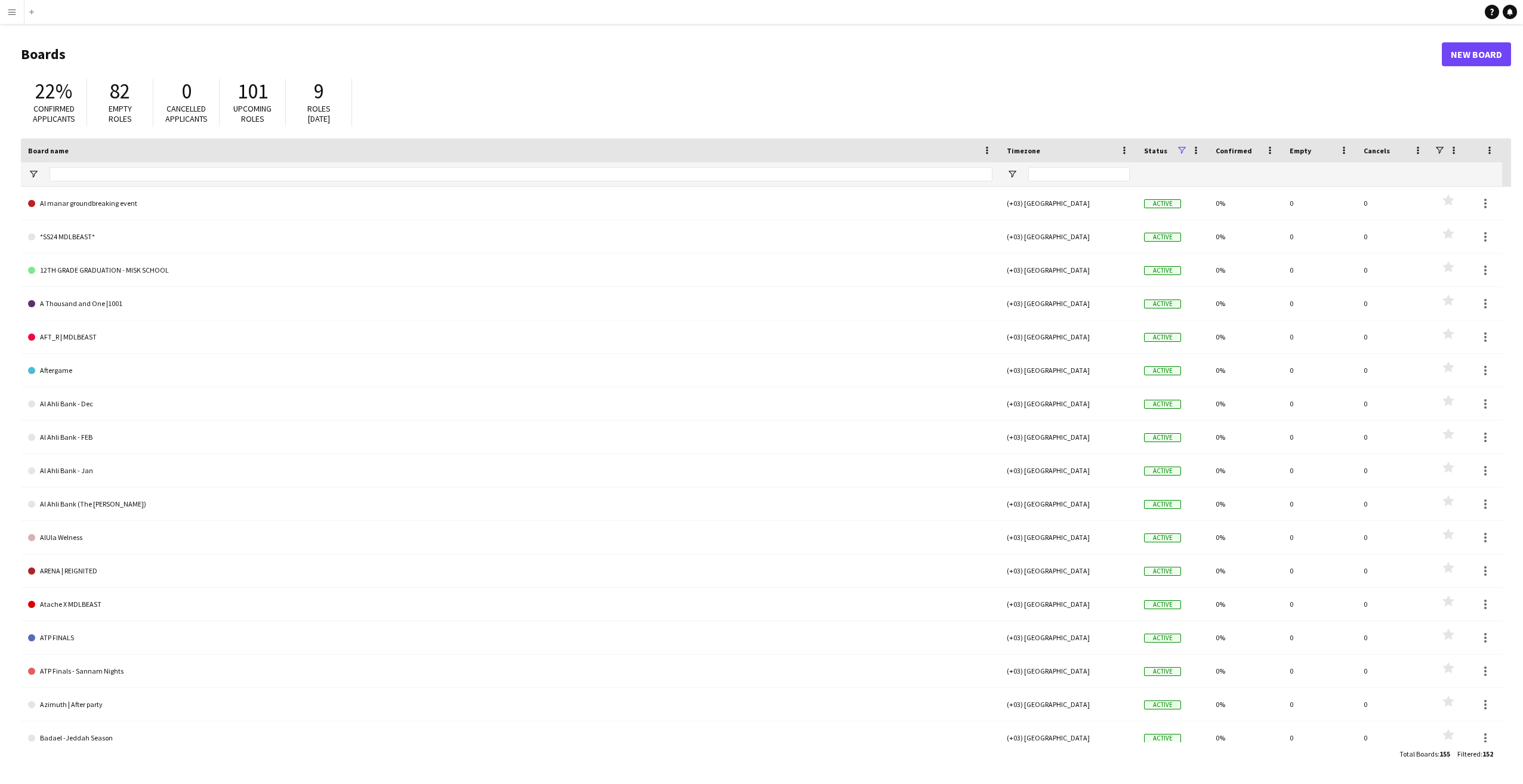
click at [15, 12] on app-icon "Menu" at bounding box center [12, 12] width 10 height 10
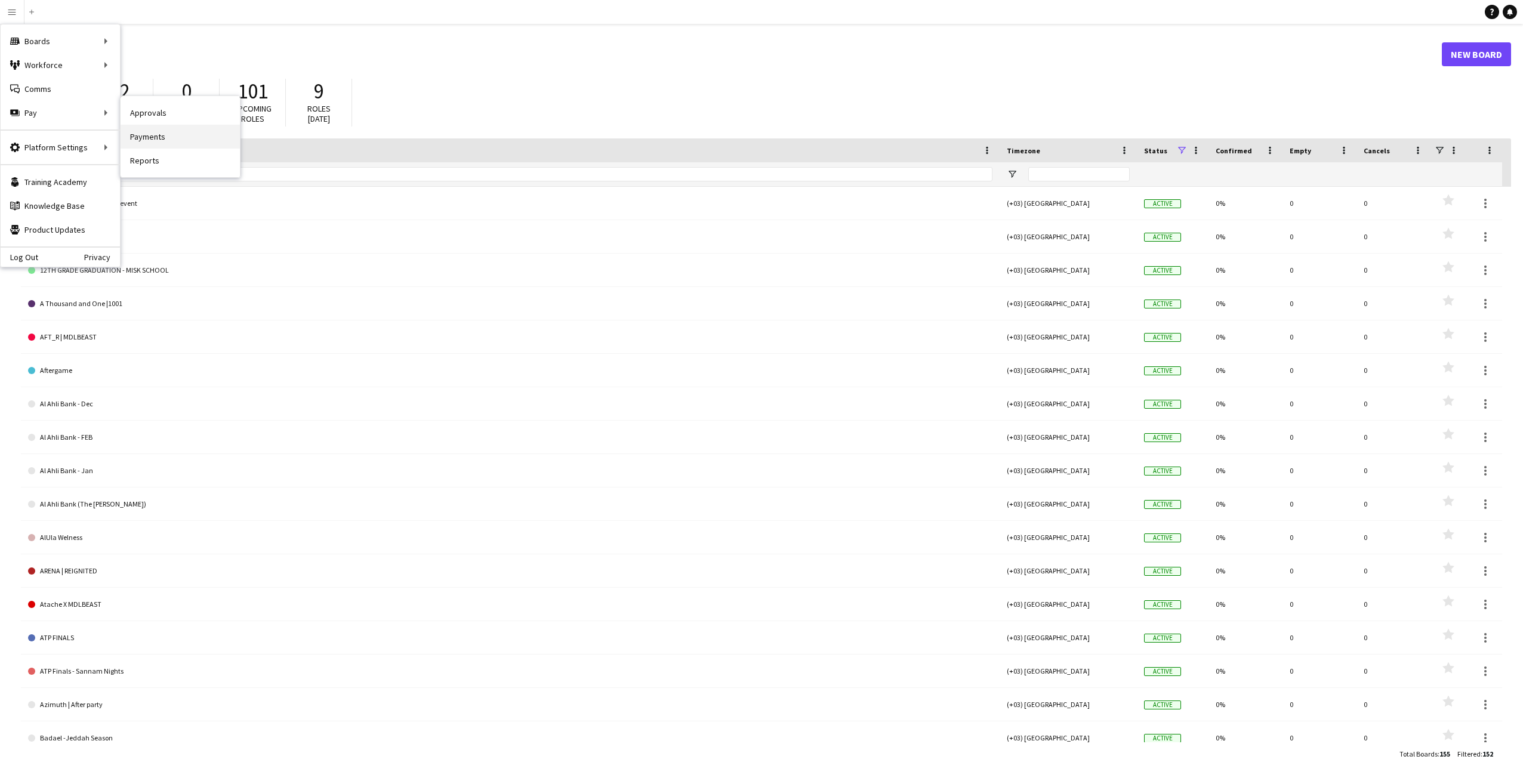
click at [161, 137] on link "Payments" at bounding box center [180, 137] width 119 height 24
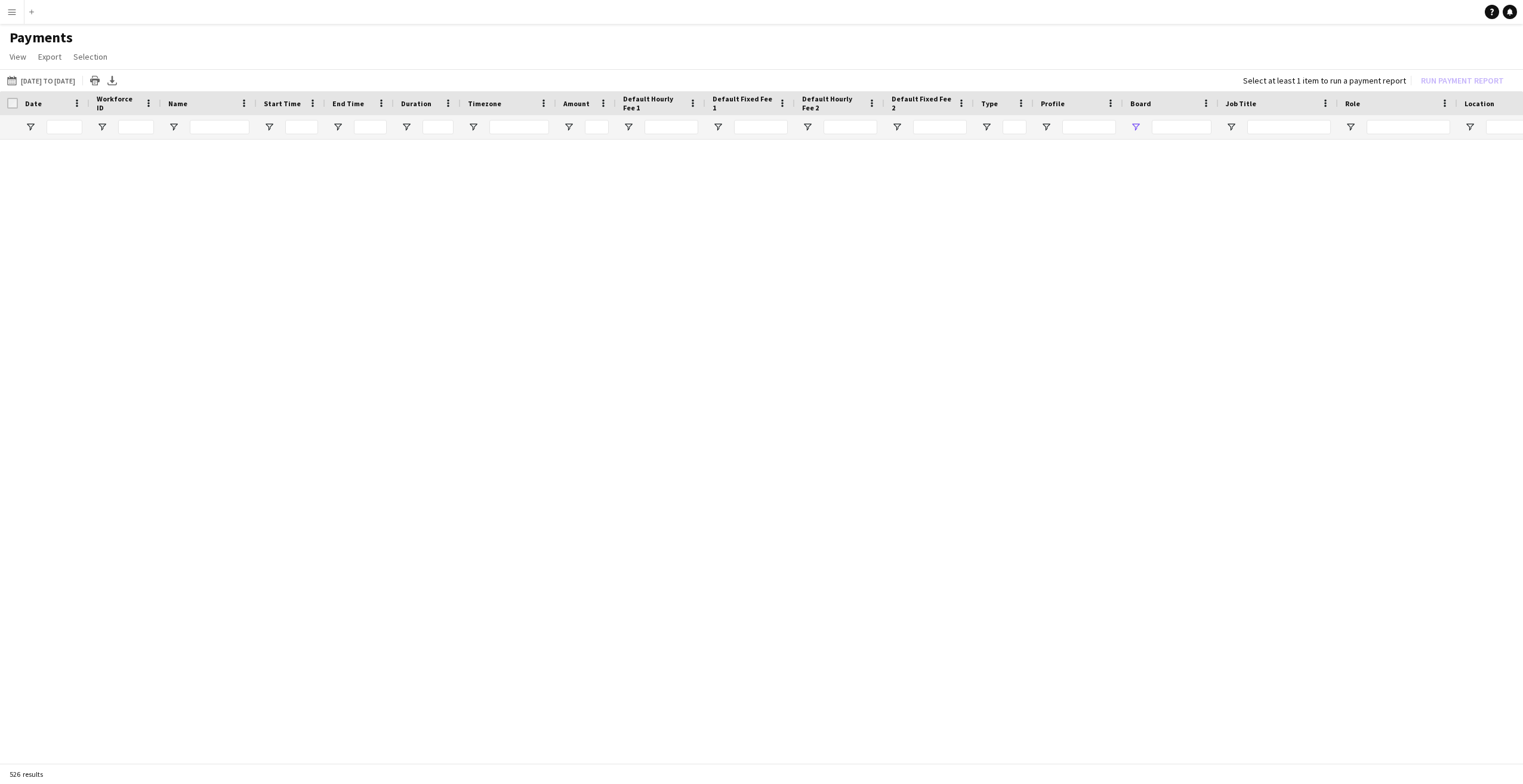
type input "***"
click at [1137, 128] on span "Open Filter Menu" at bounding box center [1135, 127] width 11 height 11
click at [898, 372] on div at bounding box center [762, 448] width 1523 height 617
click at [11, 13] on app-icon "Menu" at bounding box center [12, 12] width 10 height 10
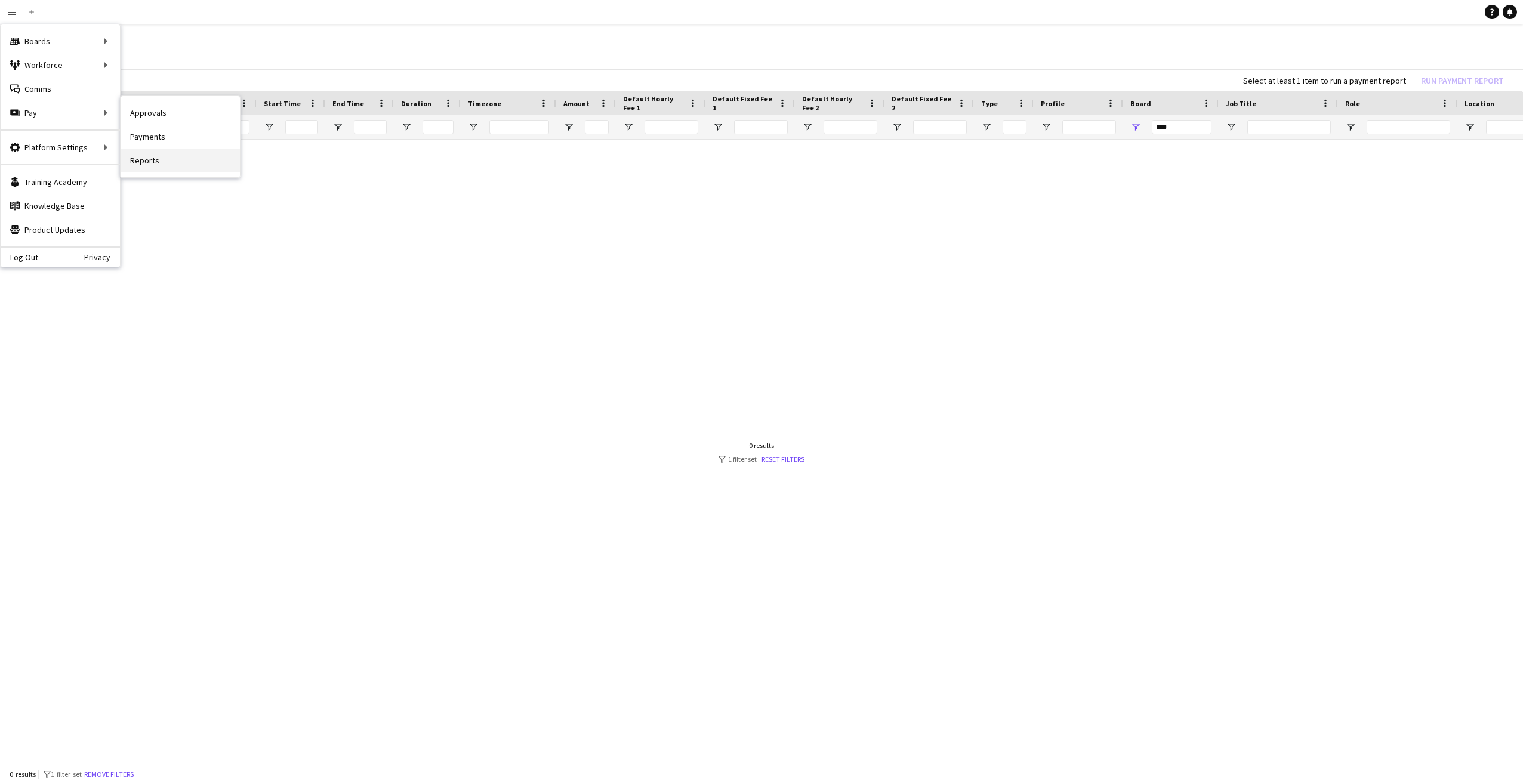
click at [162, 159] on link "Reports" at bounding box center [180, 161] width 119 height 24
